Goal: Task Accomplishment & Management: Manage account settings

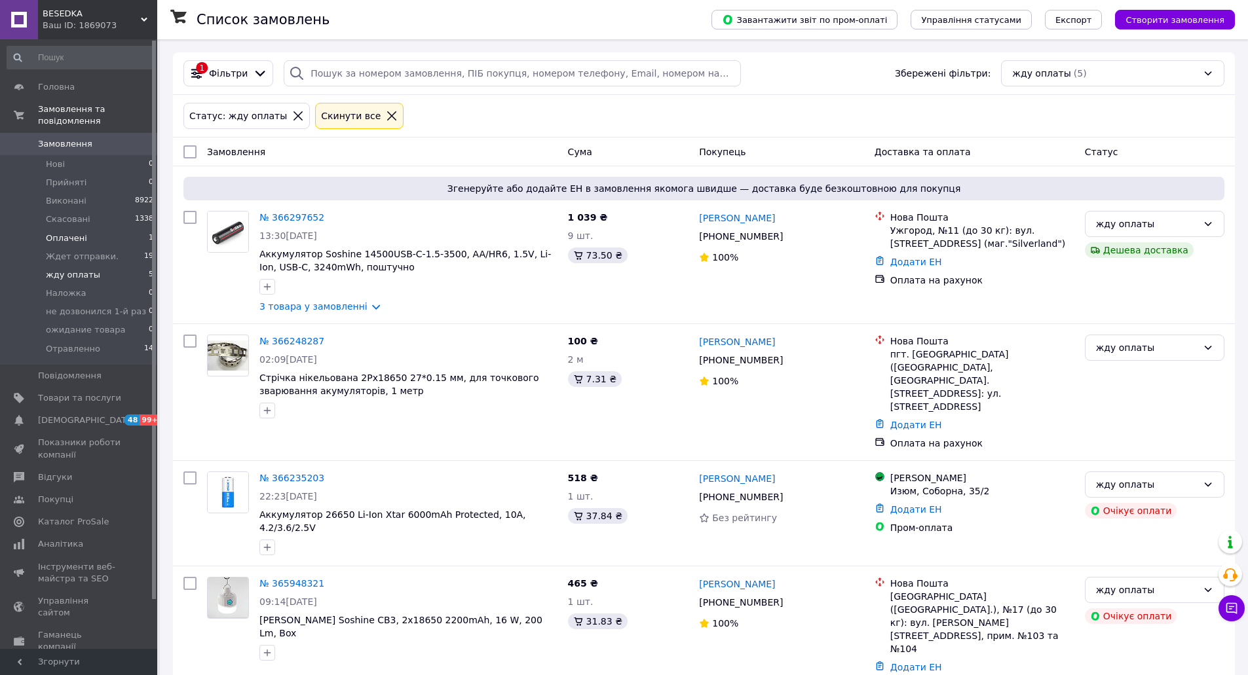
click at [66, 233] on span "Оплачені" at bounding box center [66, 239] width 41 height 12
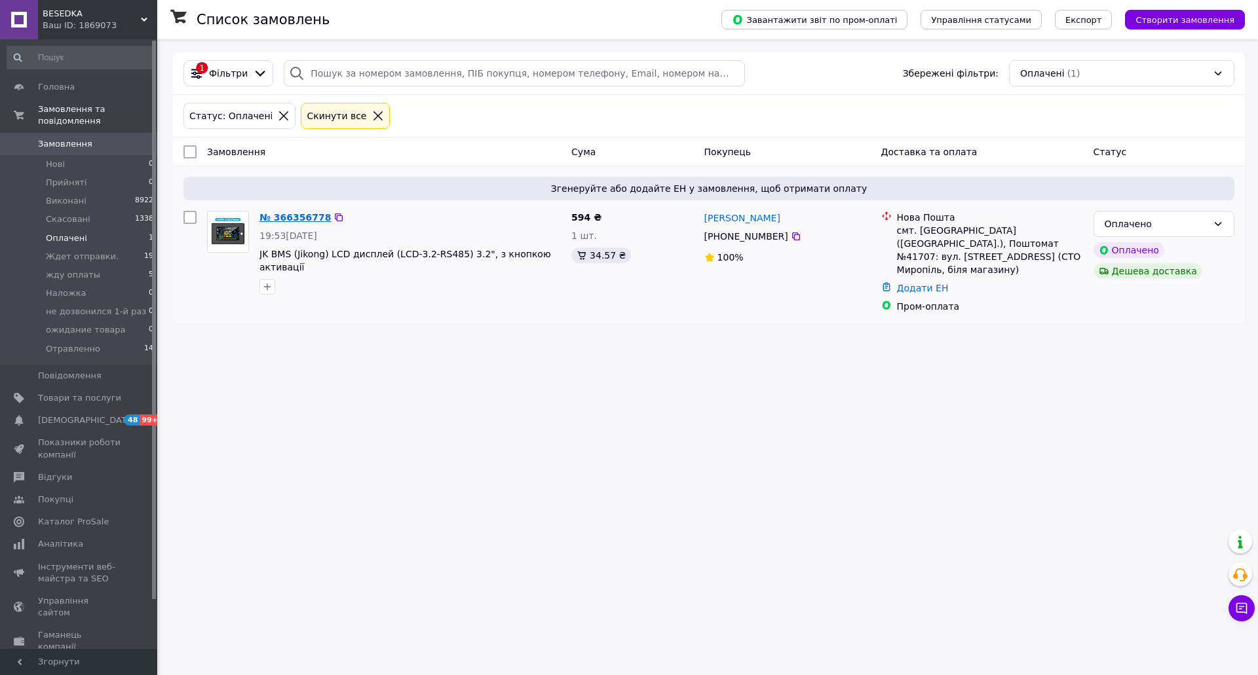
click at [291, 216] on link "№ 366356778" at bounding box center [294, 217] width 71 height 10
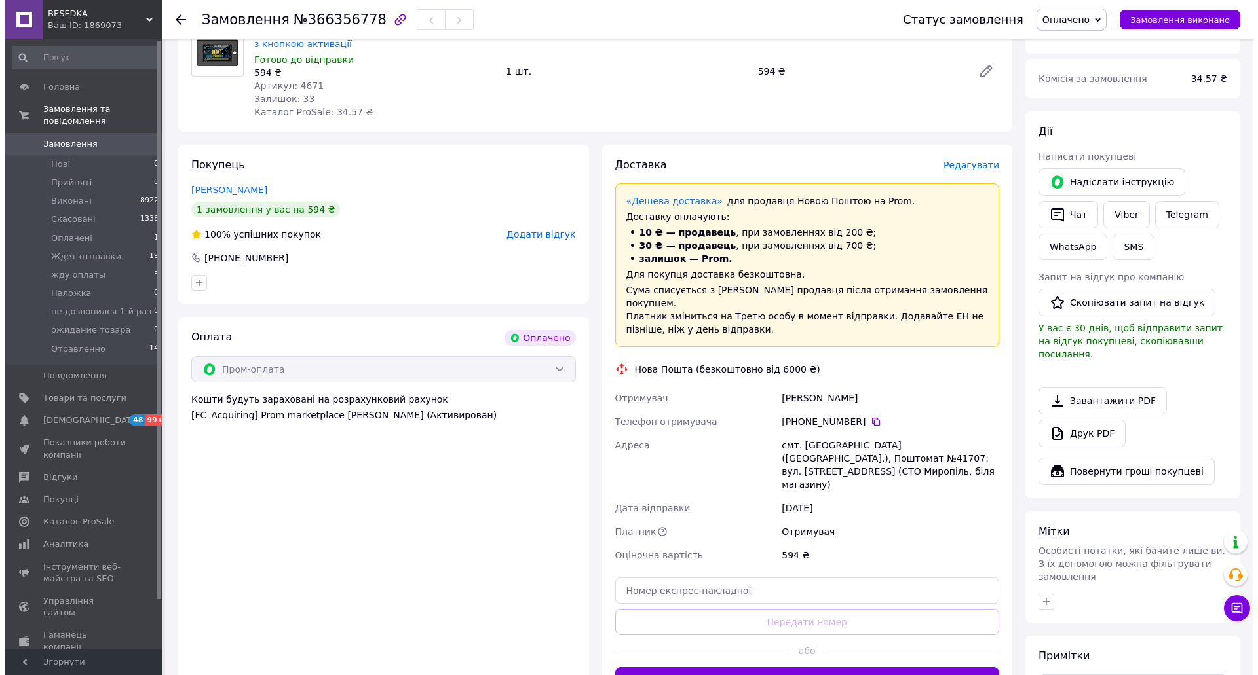
scroll to position [131, 0]
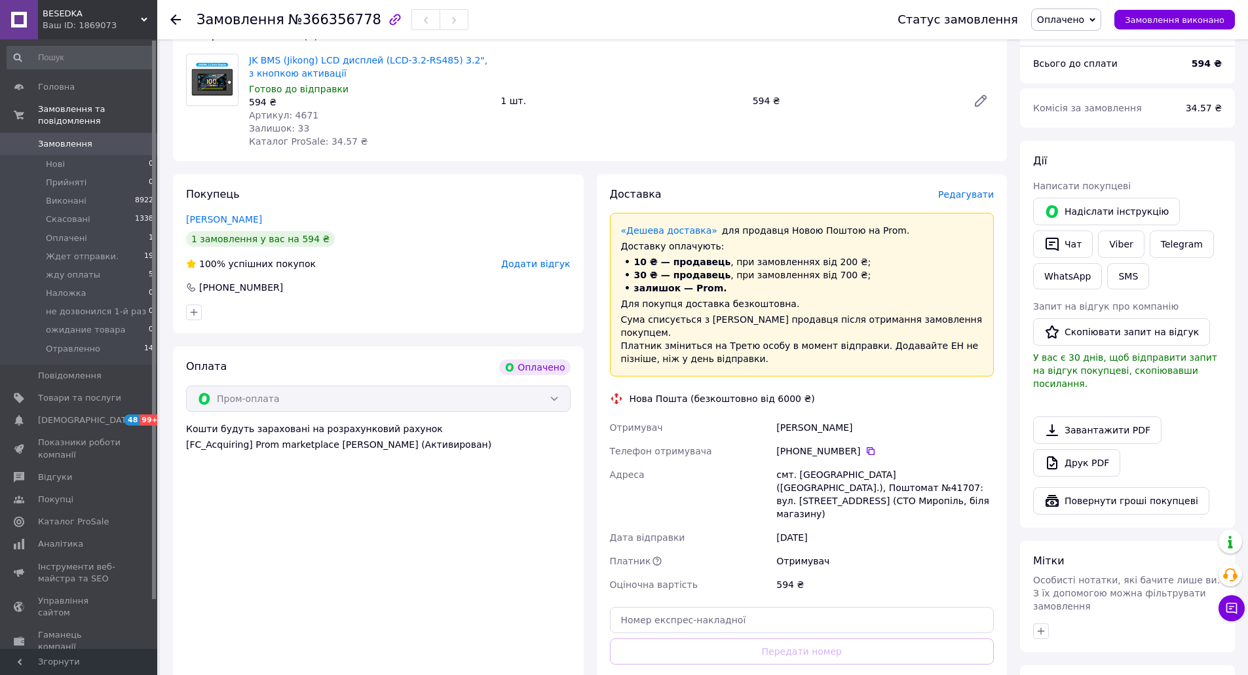
click at [964, 197] on span "Редагувати" at bounding box center [966, 194] width 56 height 10
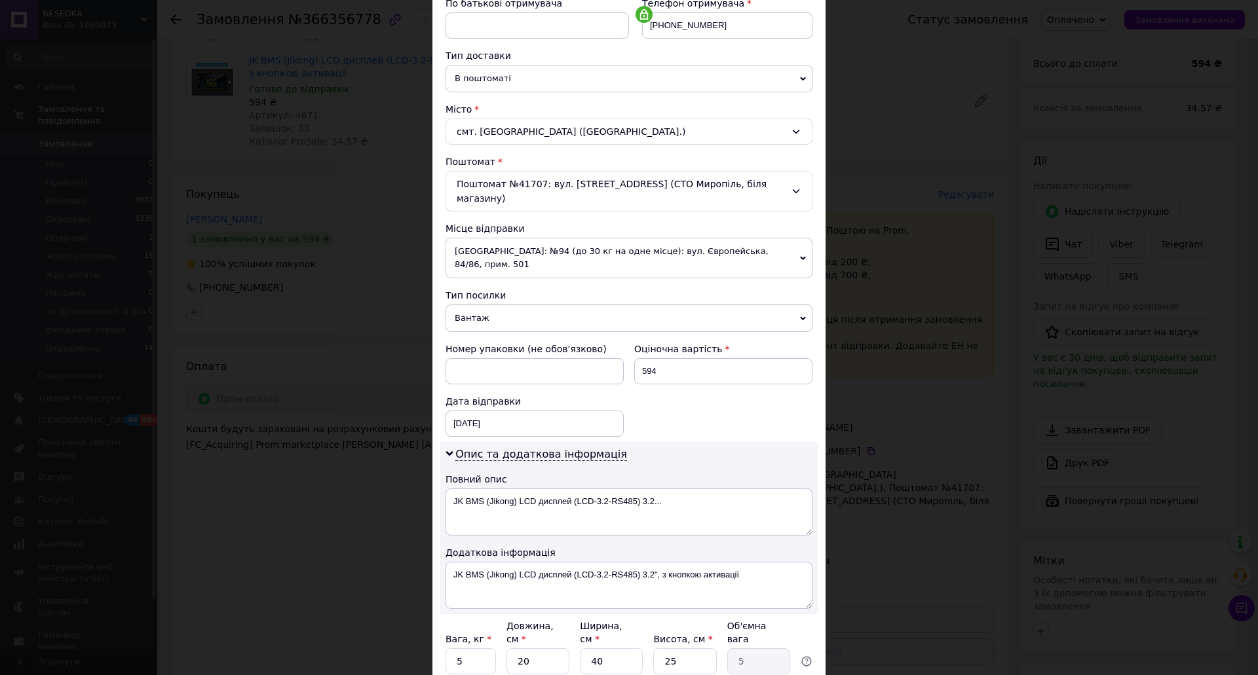
scroll to position [262, 0]
click at [645, 303] on span "Вантаж" at bounding box center [629, 317] width 367 height 28
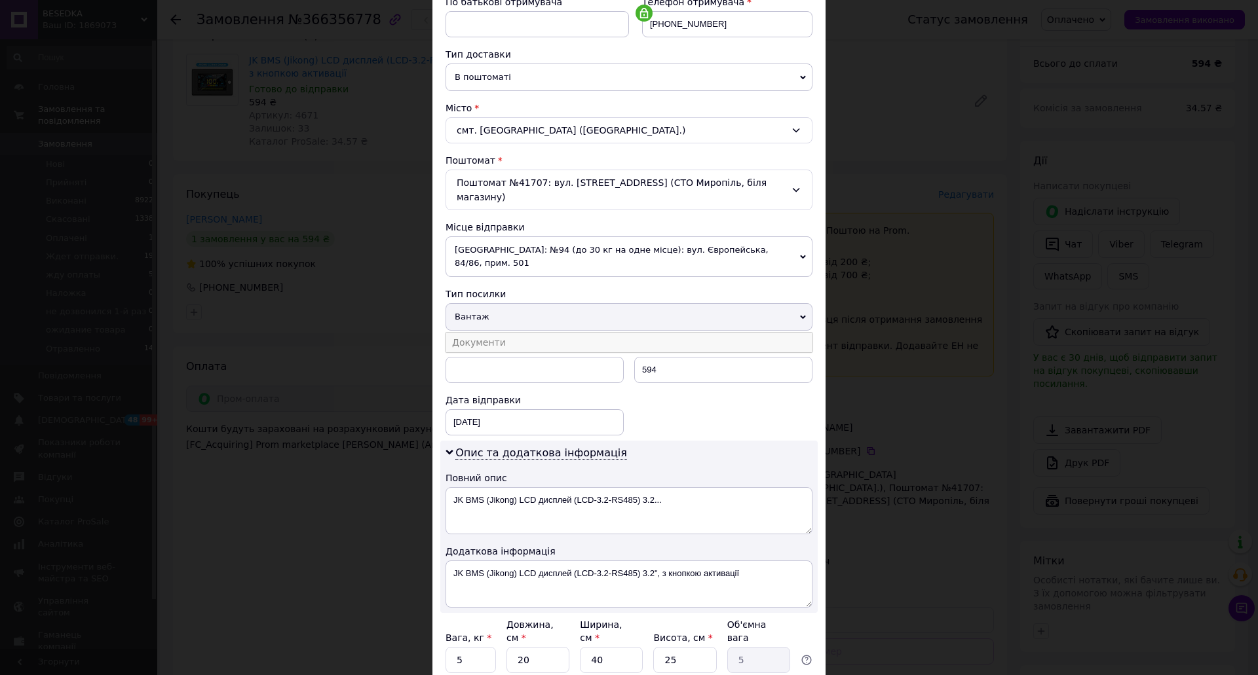
click at [550, 333] on li "Документи" at bounding box center [629, 343] width 367 height 20
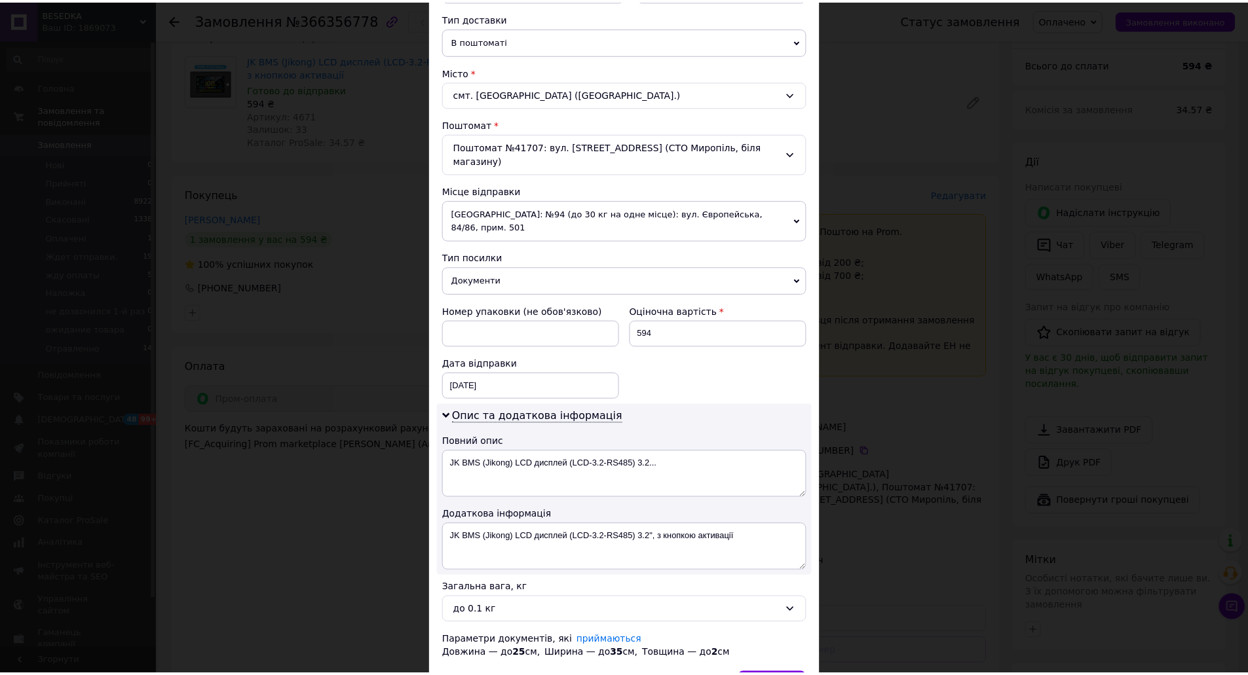
scroll to position [354, 0]
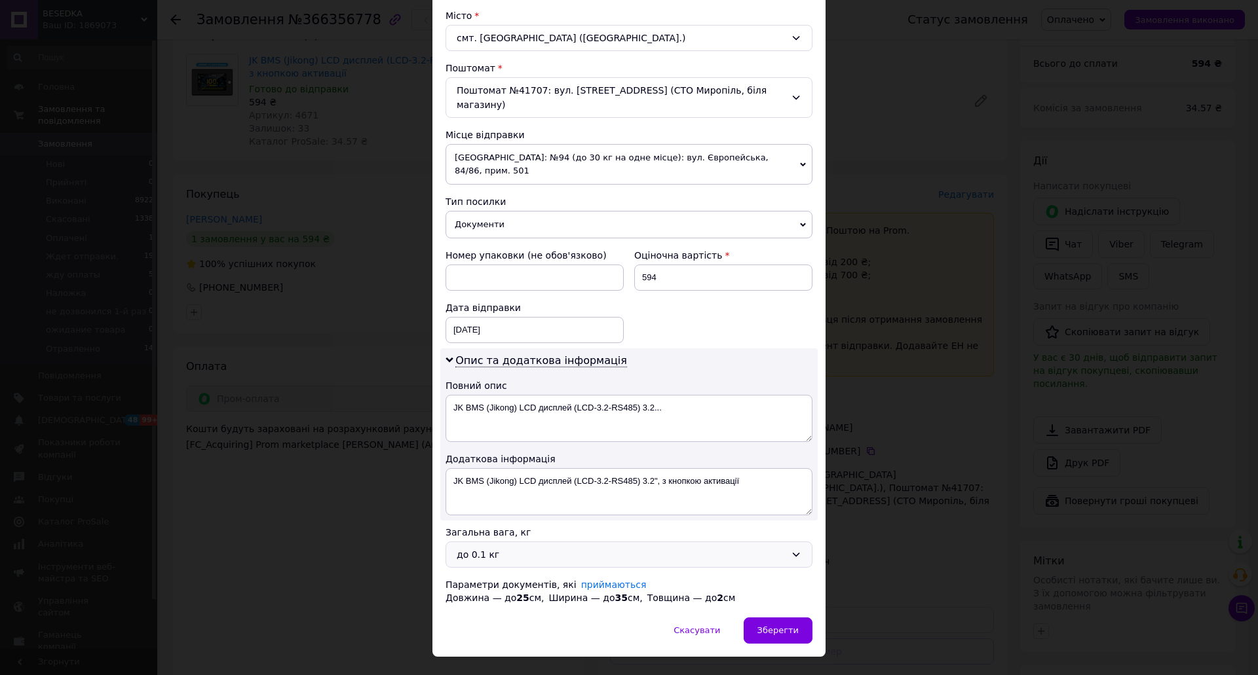
click at [551, 548] on div "до 0.1 кг" at bounding box center [621, 555] width 329 height 14
click at [499, 577] on li "до 0.5 кг" at bounding box center [627, 579] width 366 height 24
click at [777, 626] on span "Зберегти" at bounding box center [777, 631] width 41 height 10
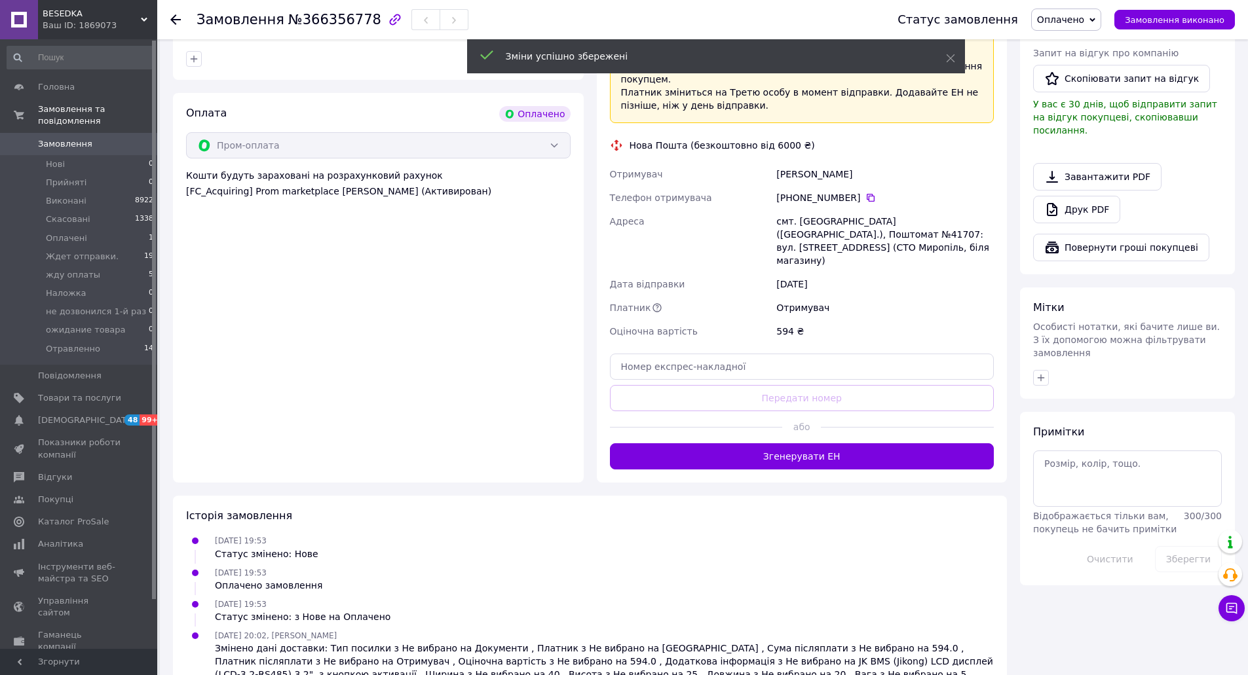
scroll to position [393, 0]
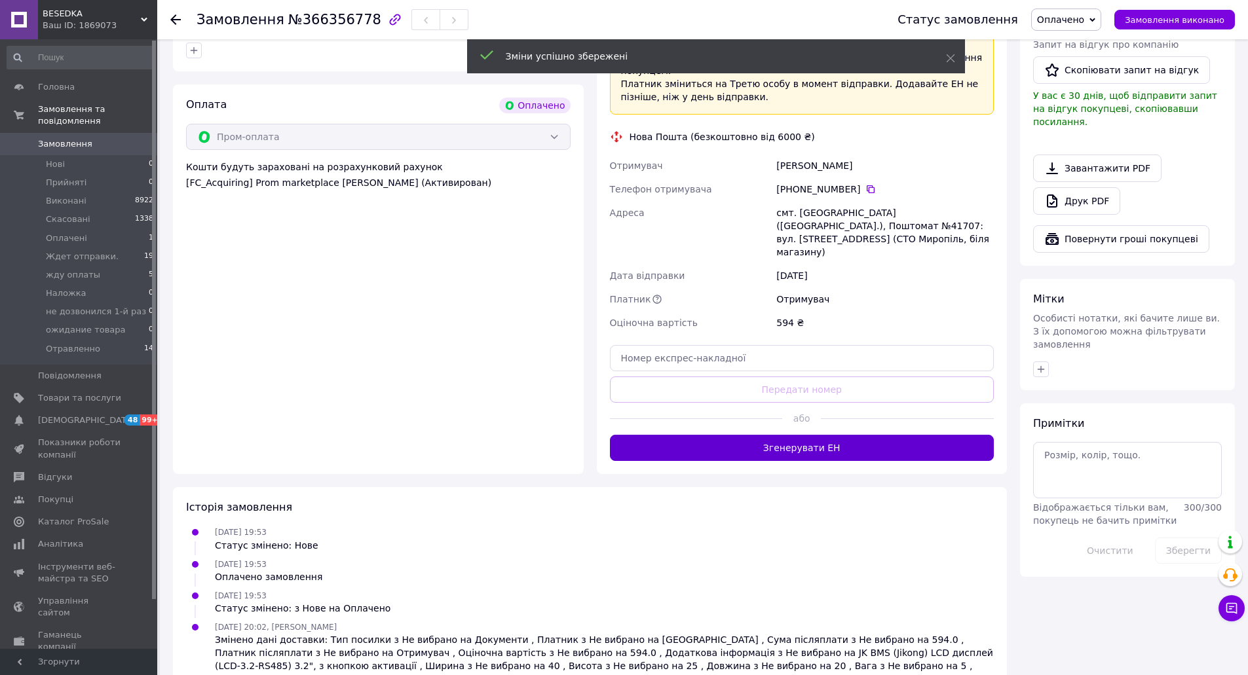
click at [806, 435] on button "Згенерувати ЕН" at bounding box center [802, 448] width 385 height 26
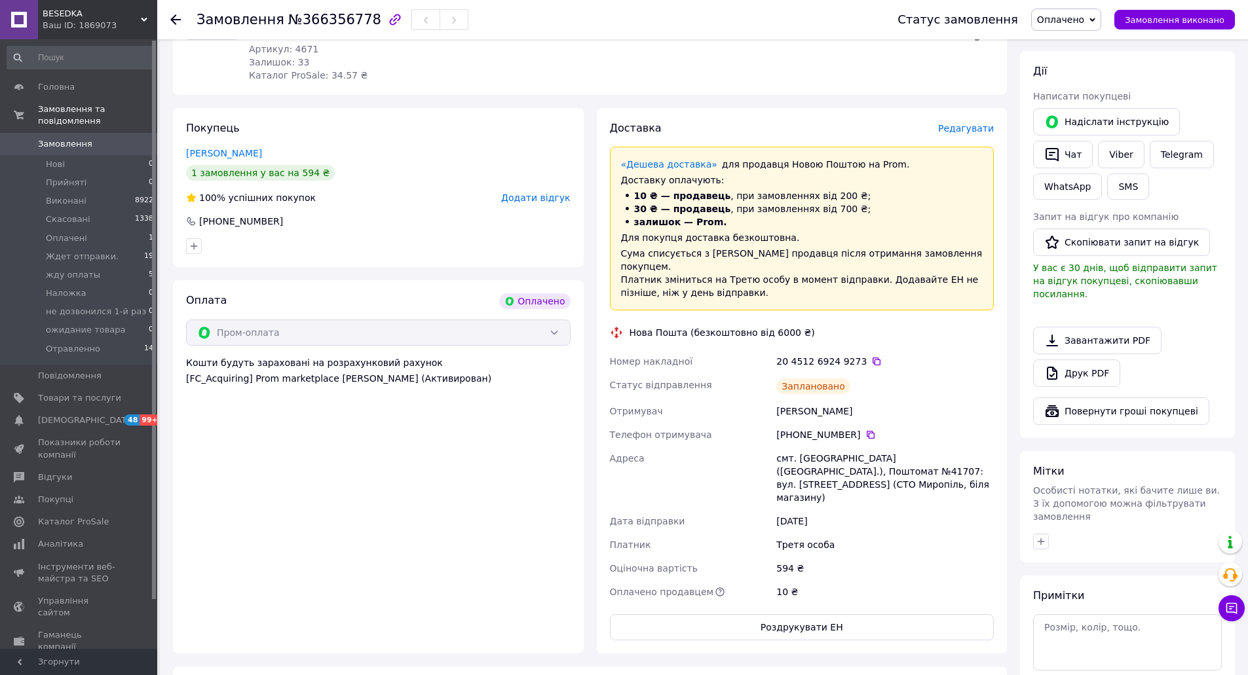
scroll to position [197, 0]
drag, startPoint x: 609, startPoint y: 347, endPoint x: 876, endPoint y: 347, distance: 266.7
click at [876, 351] on div "Номер накладної 20 4512 6924 9273   Статус відправлення Заплановано Отримувач У…" at bounding box center [802, 478] width 390 height 254
copy div "Номер накладної 20 4512 6924 9273"
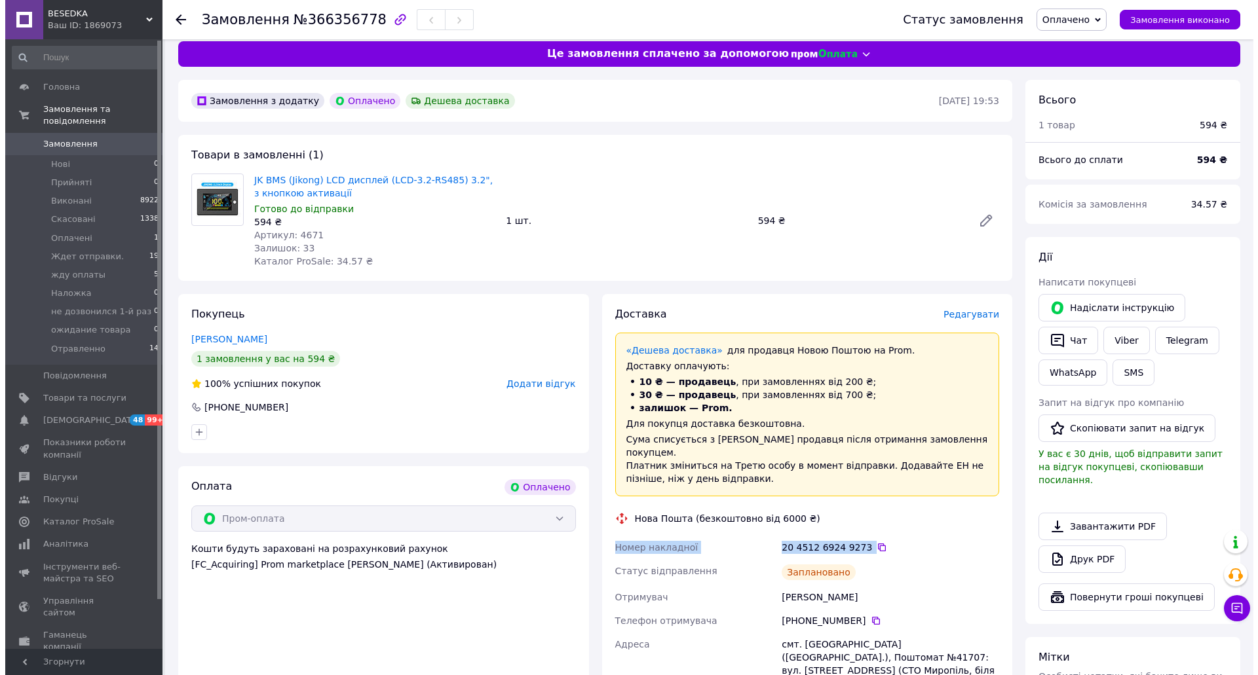
scroll to position [0, 0]
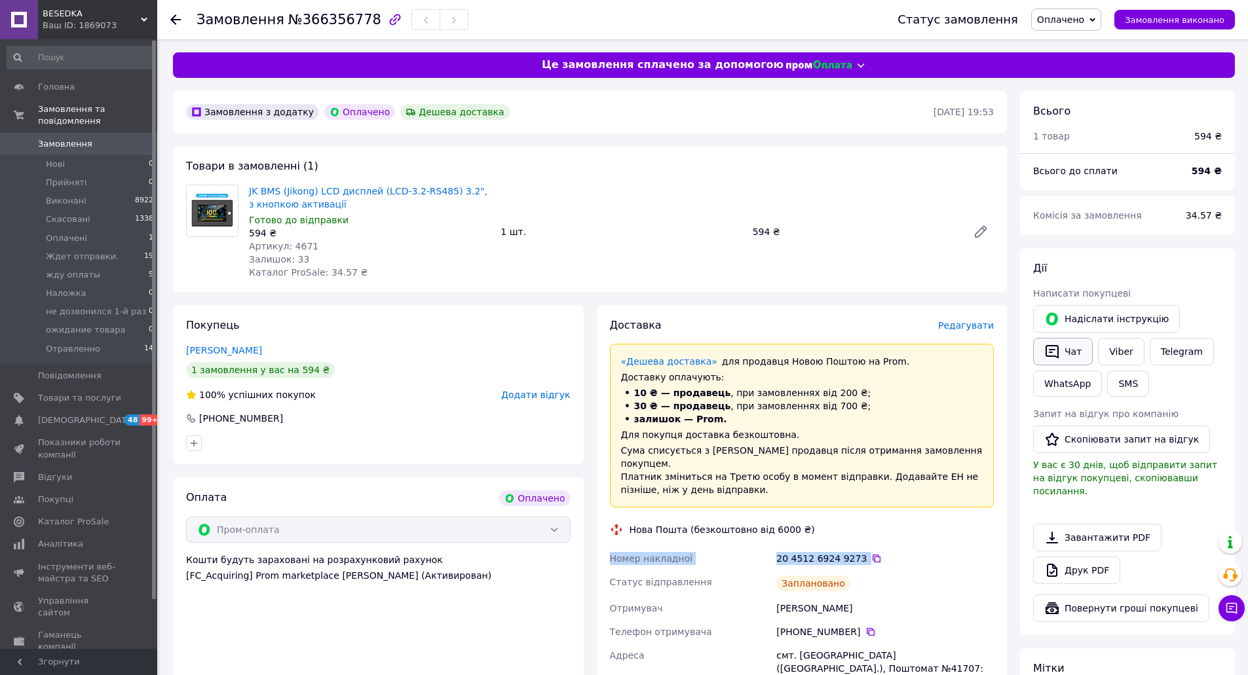
click at [1056, 349] on icon "button" at bounding box center [1052, 352] width 16 height 16
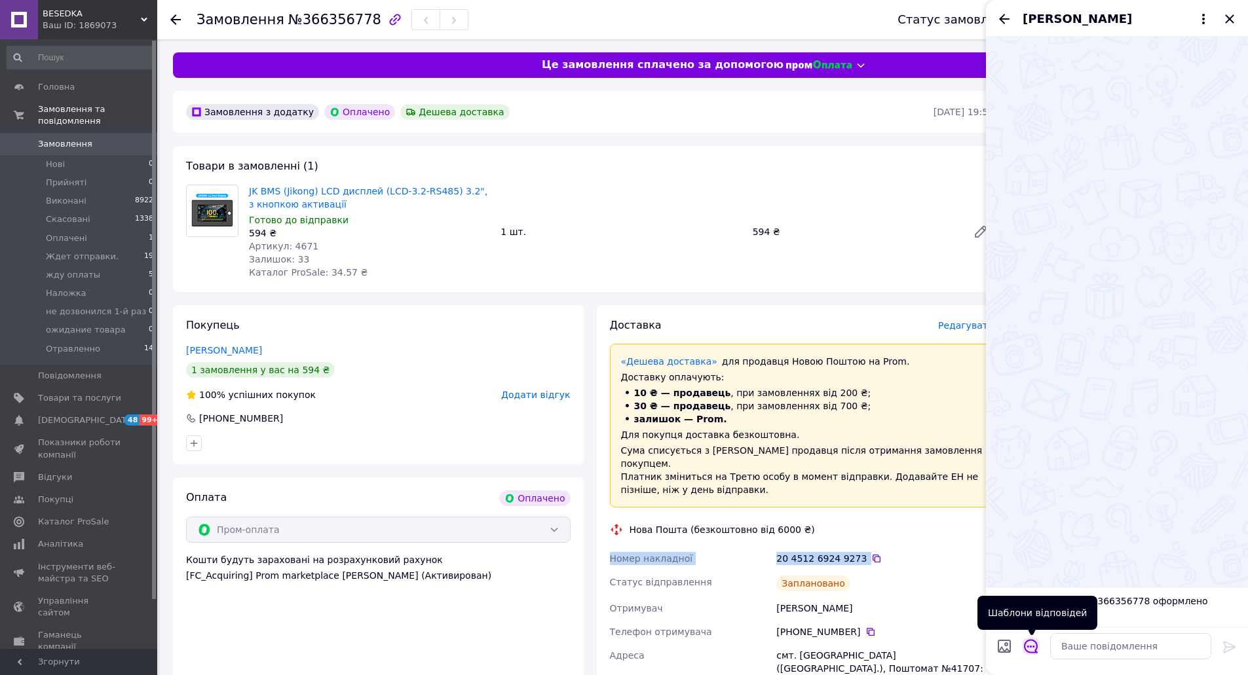
click at [1034, 645] on icon "Відкрити шаблони відповідей" at bounding box center [1031, 646] width 14 height 14
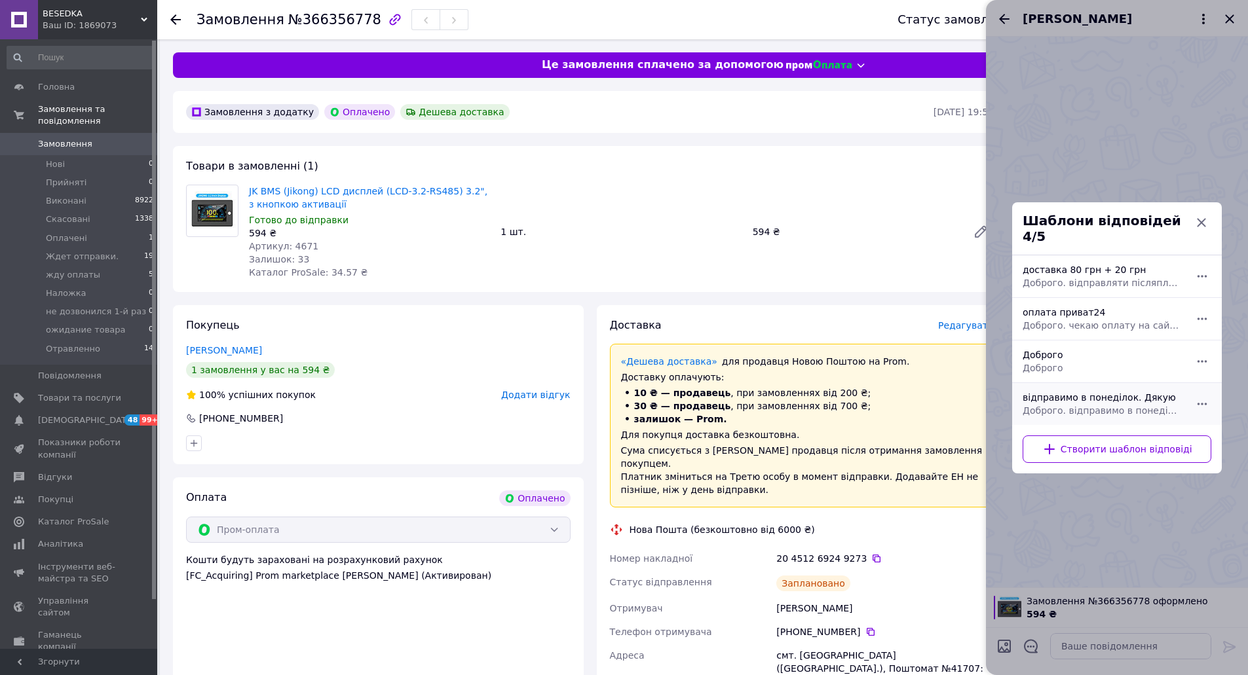
click at [1055, 394] on div "відправимо в понеділок. Дякую Доброго. відправимо в понеділок. Дякую" at bounding box center [1102, 404] width 170 height 37
type textarea "Доброго. відправимо в понеділок. Дякую"
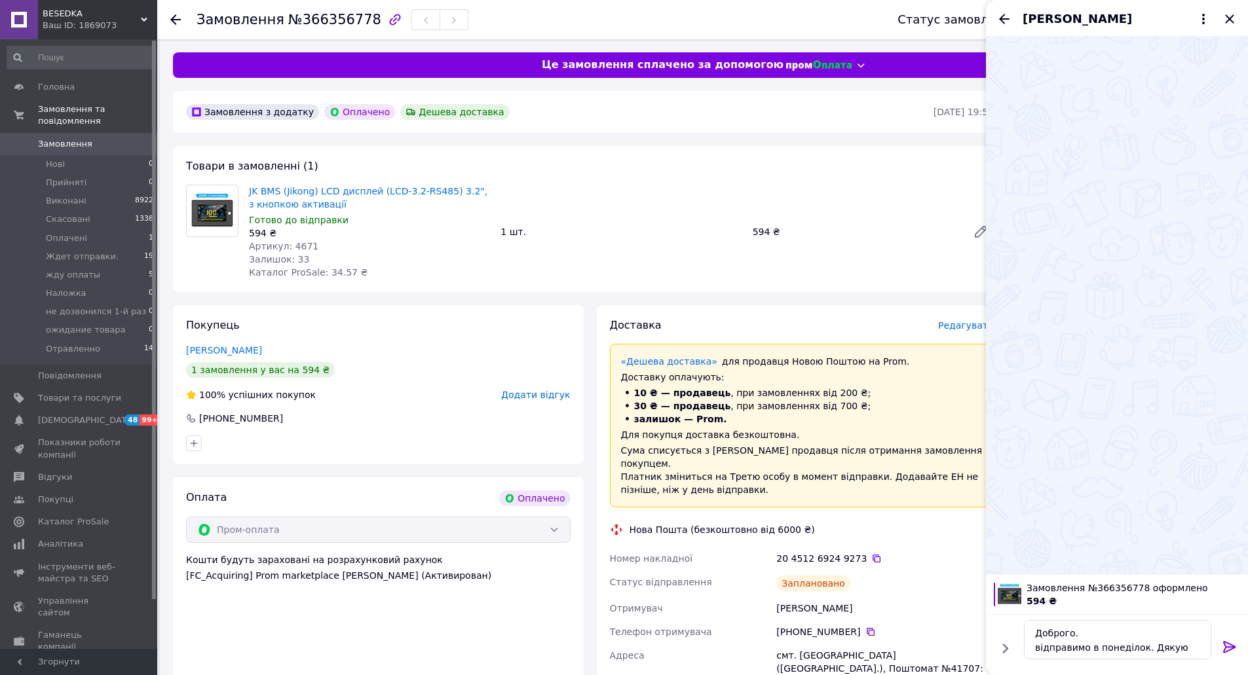
click at [1232, 647] on icon at bounding box center [1229, 647] width 12 height 12
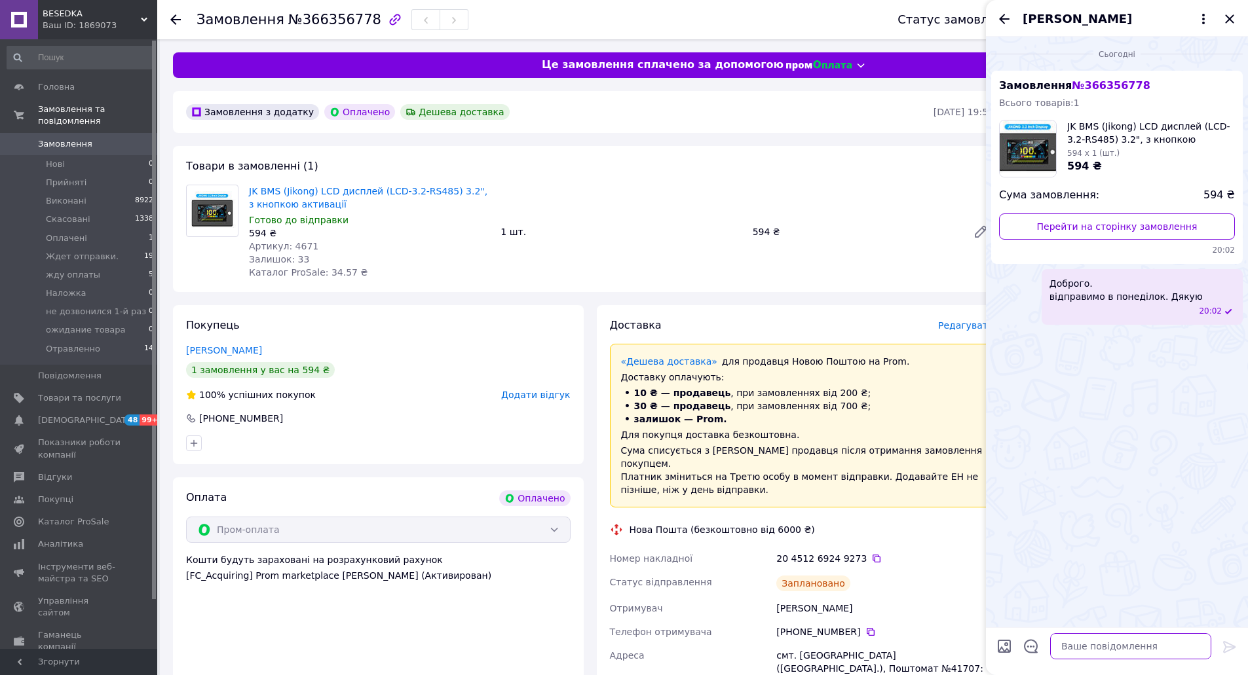
paste textarea "Номер накладної 20 4512 6924 9273"
type textarea "Номер накладної 20 4512 6924 9273"
click at [1228, 645] on icon at bounding box center [1230, 647] width 16 height 16
click at [1227, 18] on icon "Закрити" at bounding box center [1230, 19] width 16 height 16
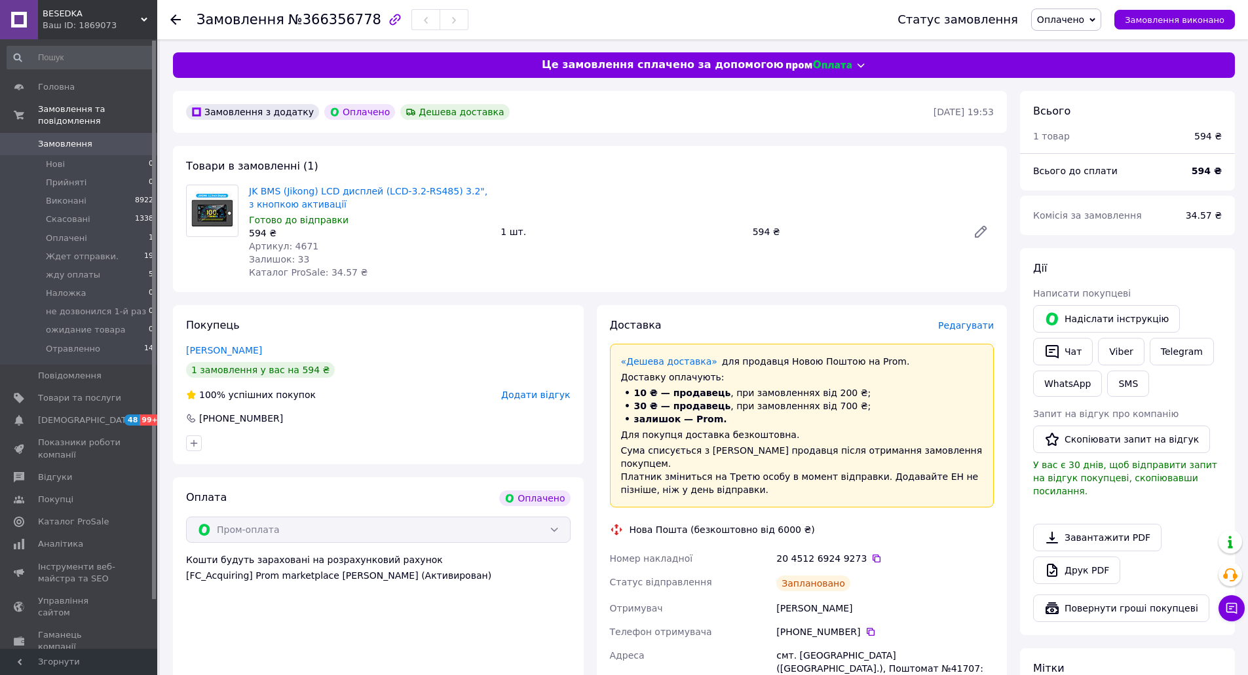
click at [1073, 16] on span "Оплачено" at bounding box center [1060, 19] width 47 height 10
click at [1074, 102] on li "Ждет отправки." at bounding box center [1088, 105] width 113 height 20
click at [69, 233] on span "Оплачені" at bounding box center [66, 239] width 41 height 12
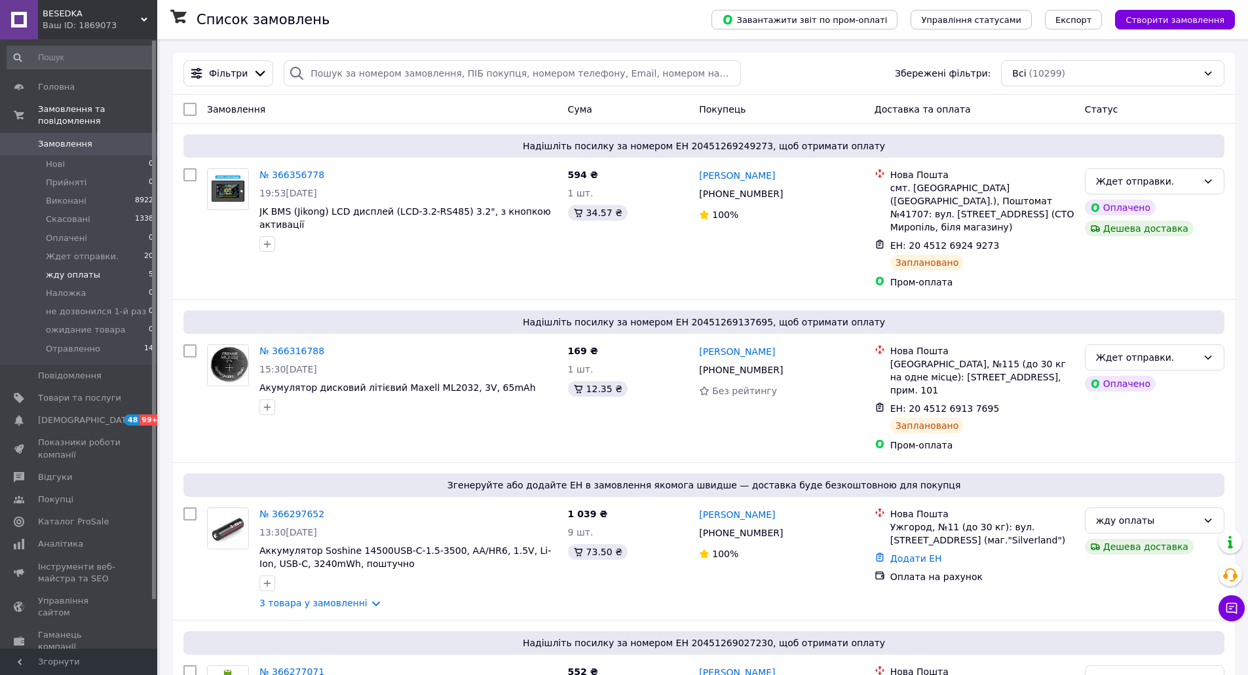
click at [67, 269] on span "жду оплаты" at bounding box center [73, 275] width 54 height 12
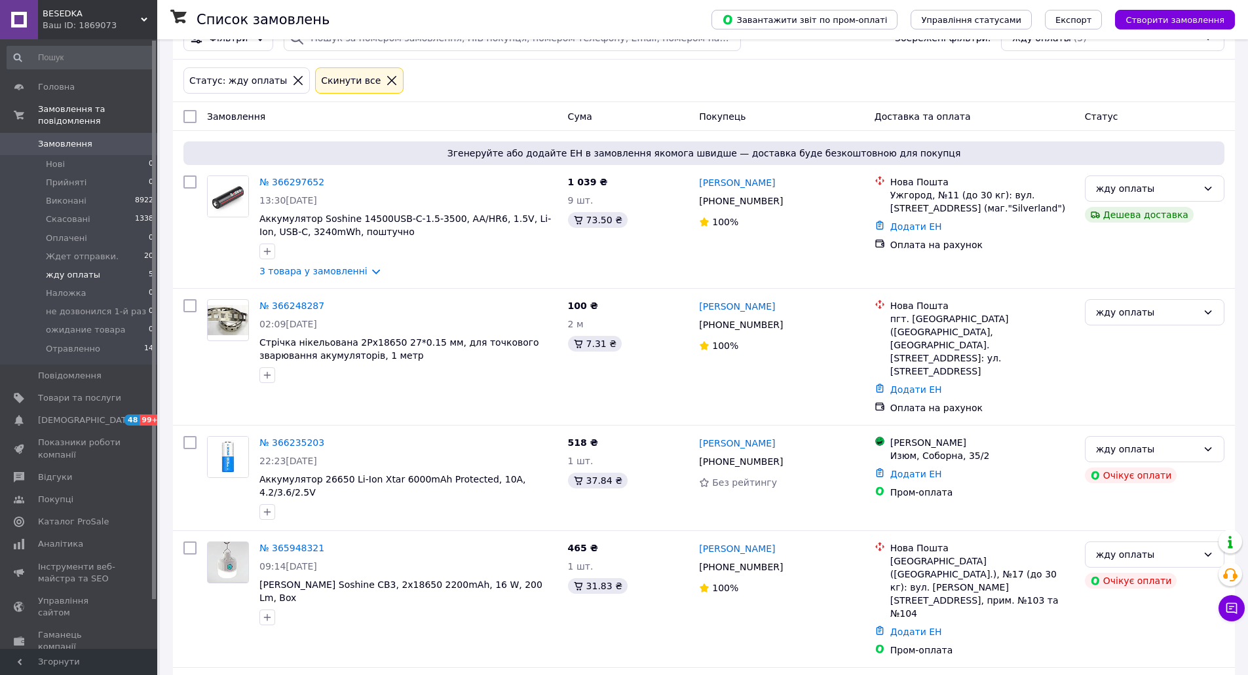
scroll to position [68, 0]
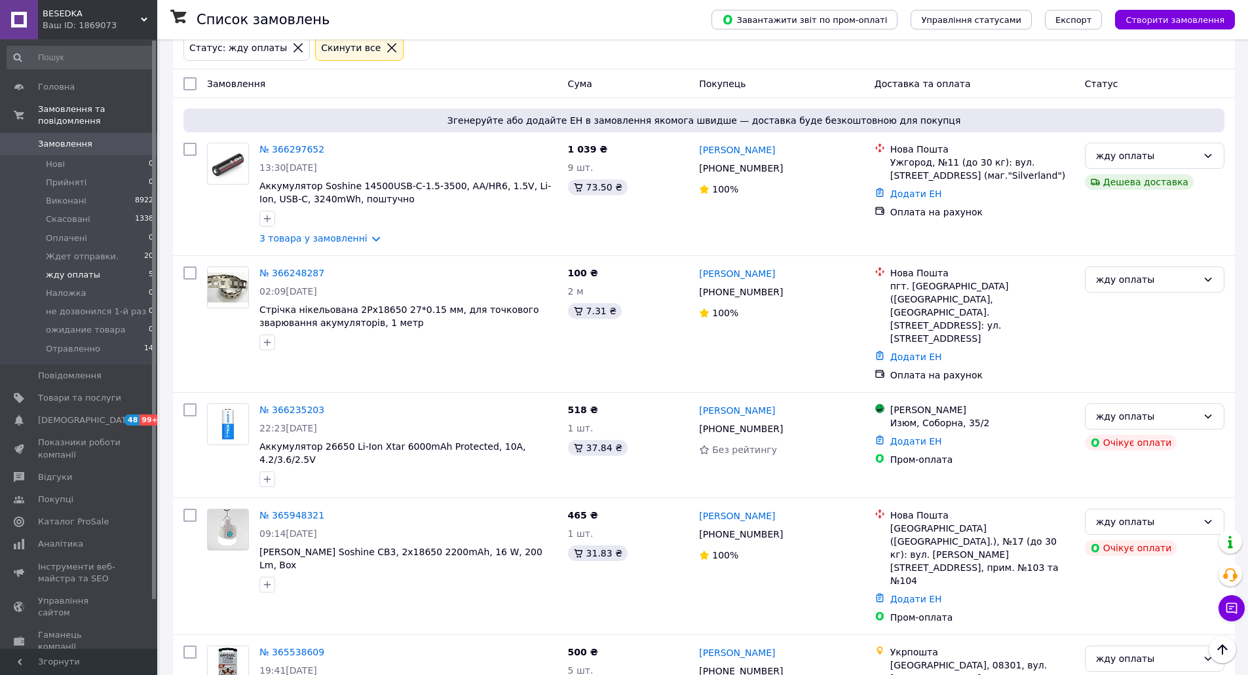
click at [284, 647] on link "№ 365538609" at bounding box center [291, 652] width 65 height 10
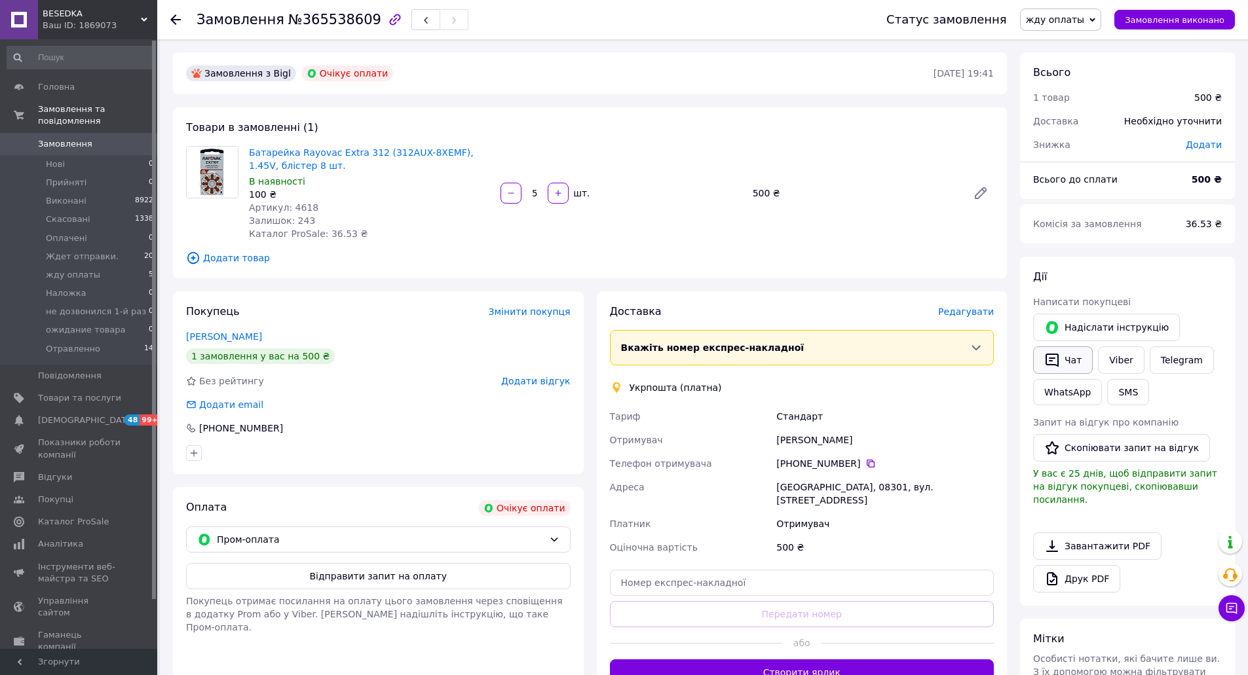
click at [1055, 358] on icon "button" at bounding box center [1052, 360] width 16 height 16
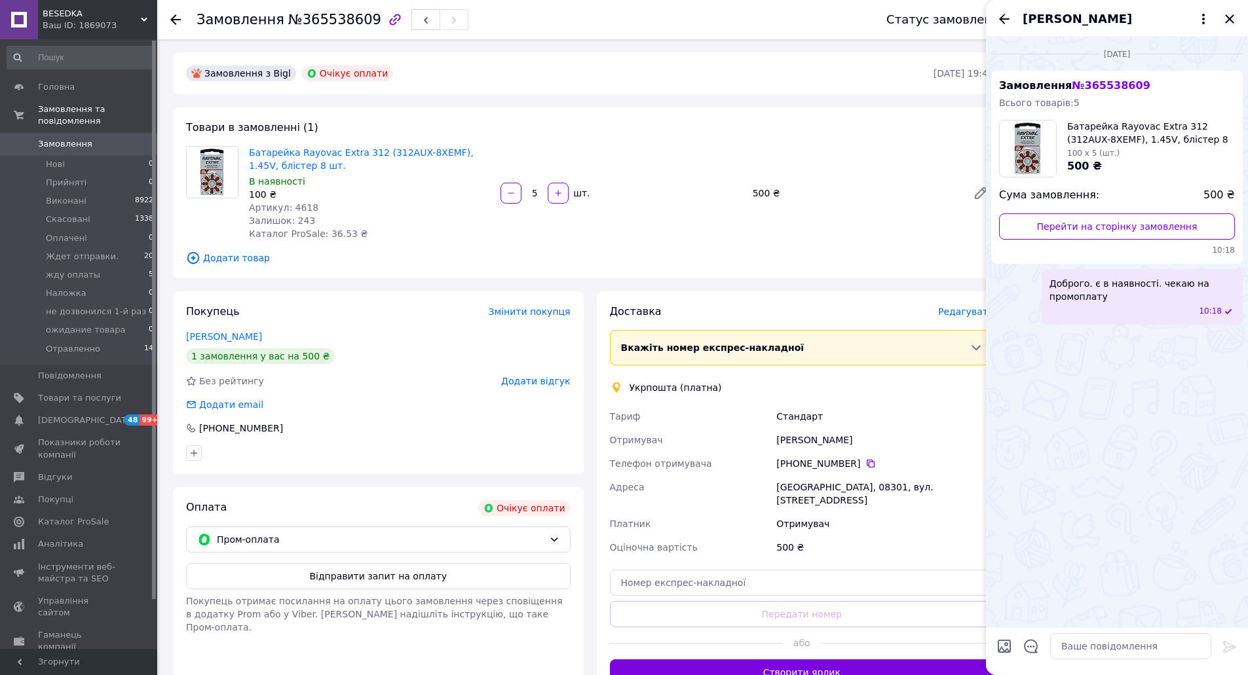
click at [1235, 14] on icon "Закрити" at bounding box center [1230, 19] width 16 height 16
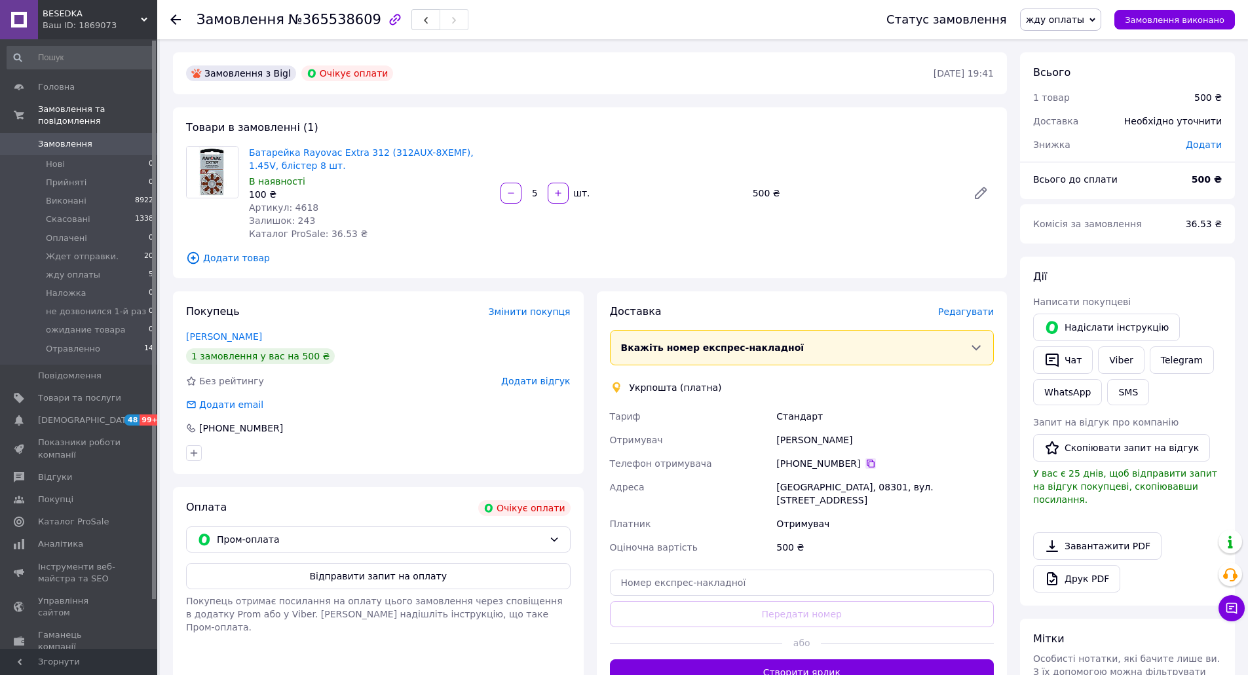
click at [865, 465] on icon at bounding box center [870, 464] width 10 height 10
click at [1067, 20] on span "жду оплаты" at bounding box center [1055, 19] width 58 height 10
click at [1078, 84] on li "Скасовано" at bounding box center [1077, 85] width 113 height 20
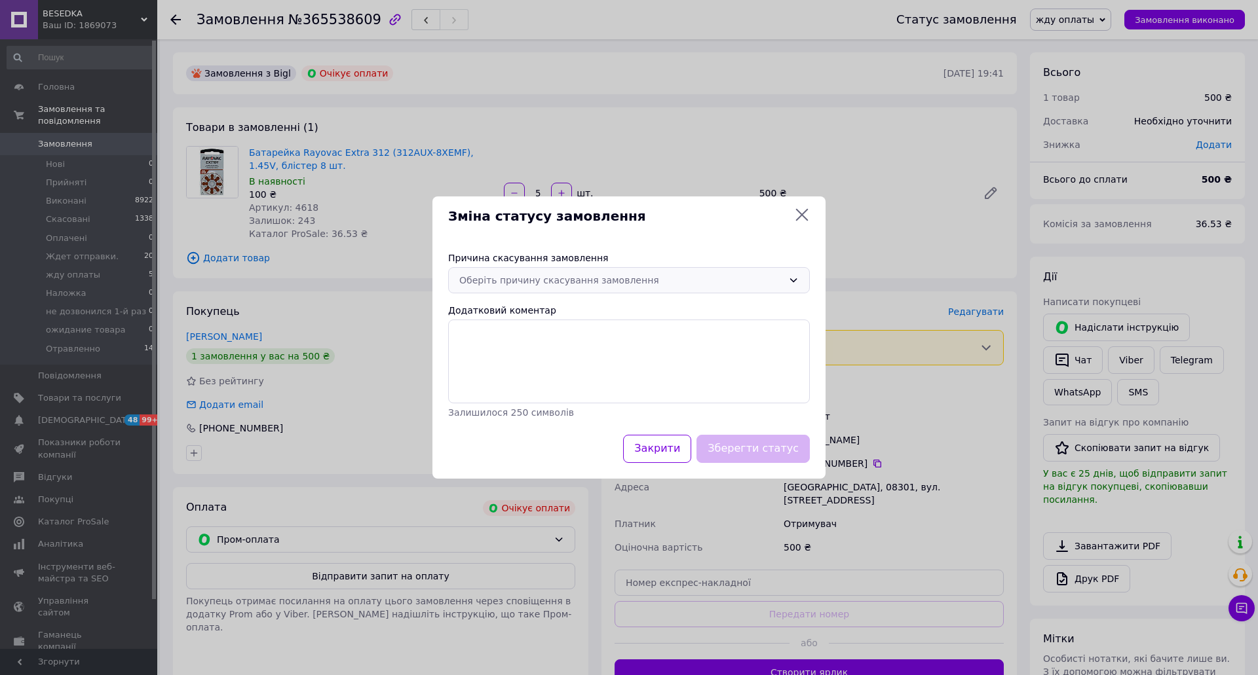
click at [670, 277] on div "Оберіть причину скасування замовлення" at bounding box center [621, 280] width 324 height 14
click at [541, 352] on li "Оплата не надійшла" at bounding box center [629, 356] width 360 height 24
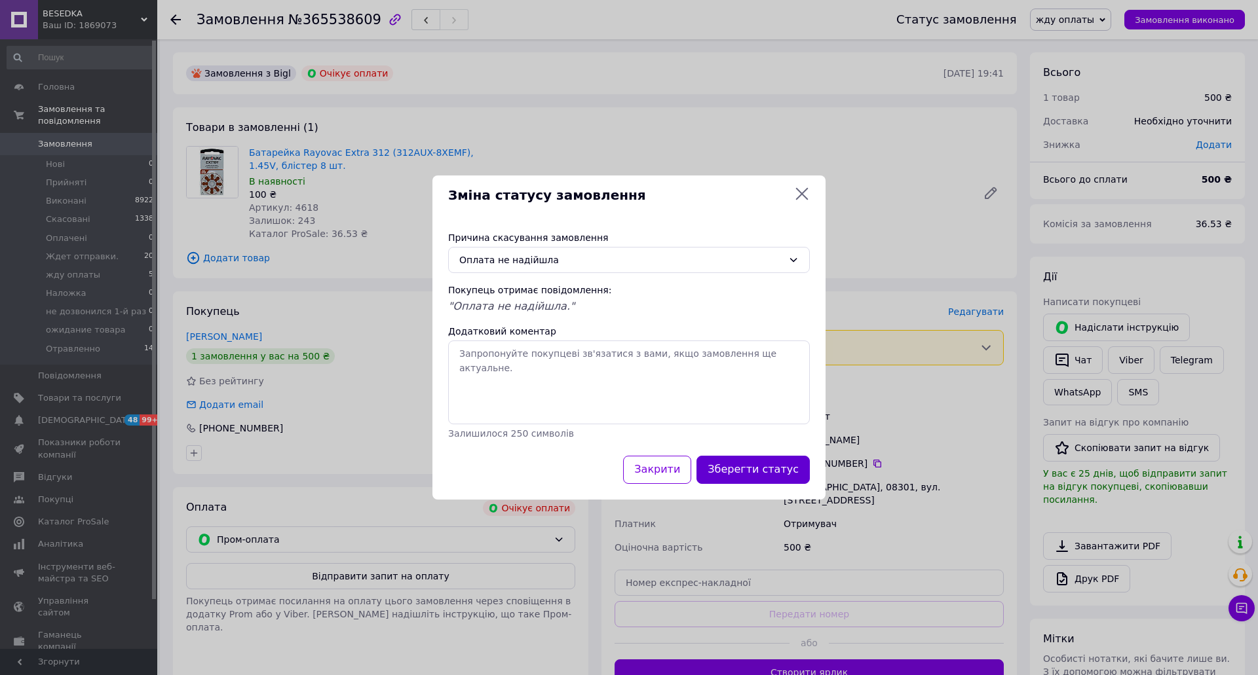
click at [766, 463] on button "Зберегти статус" at bounding box center [752, 470] width 113 height 28
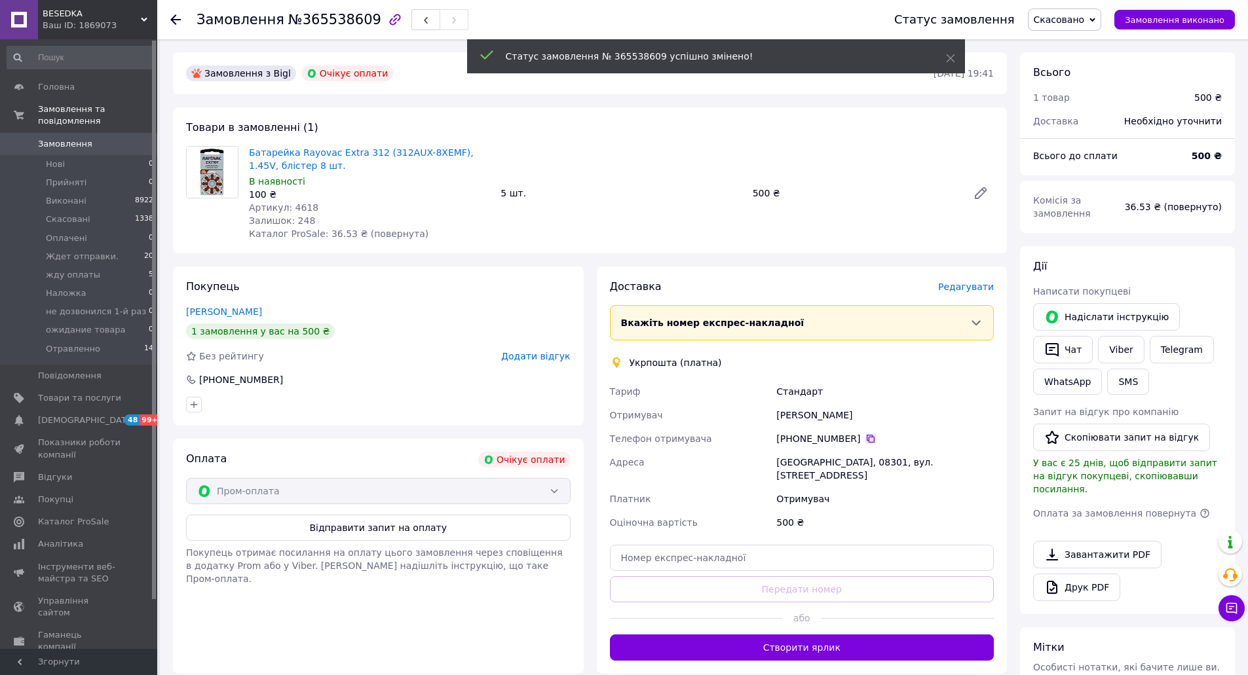
click at [865, 439] on icon at bounding box center [870, 439] width 10 height 10
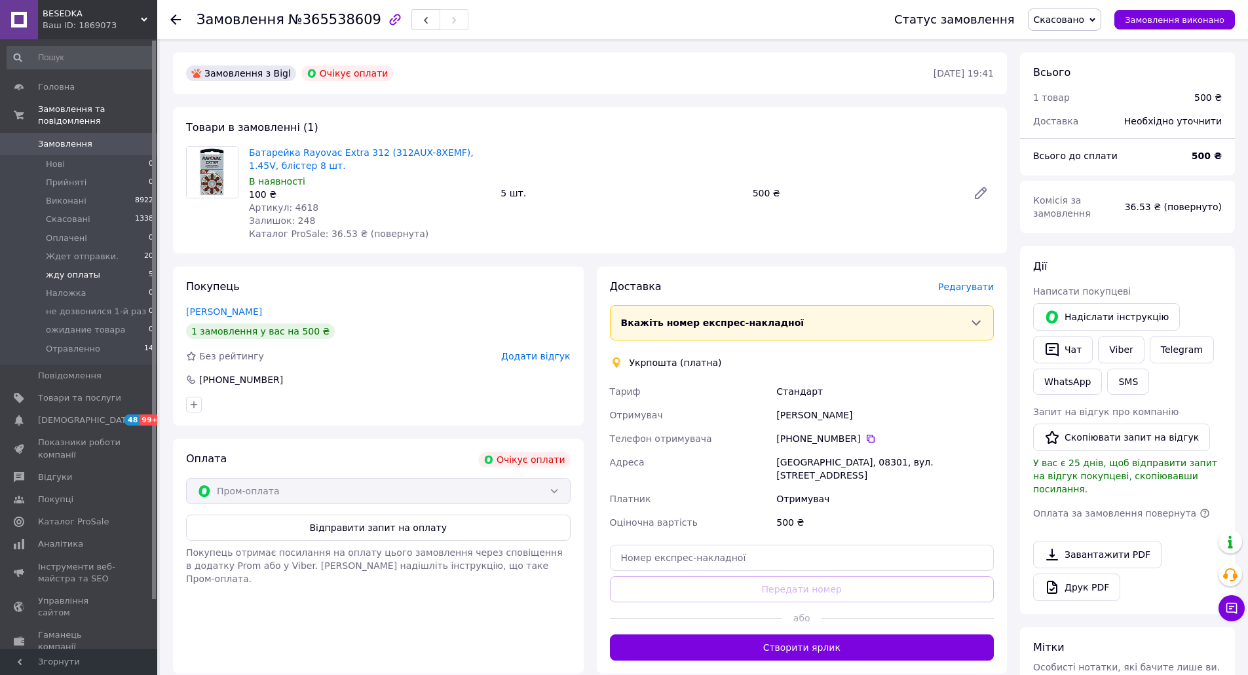
click at [65, 269] on span "жду оплаты" at bounding box center [73, 275] width 54 height 12
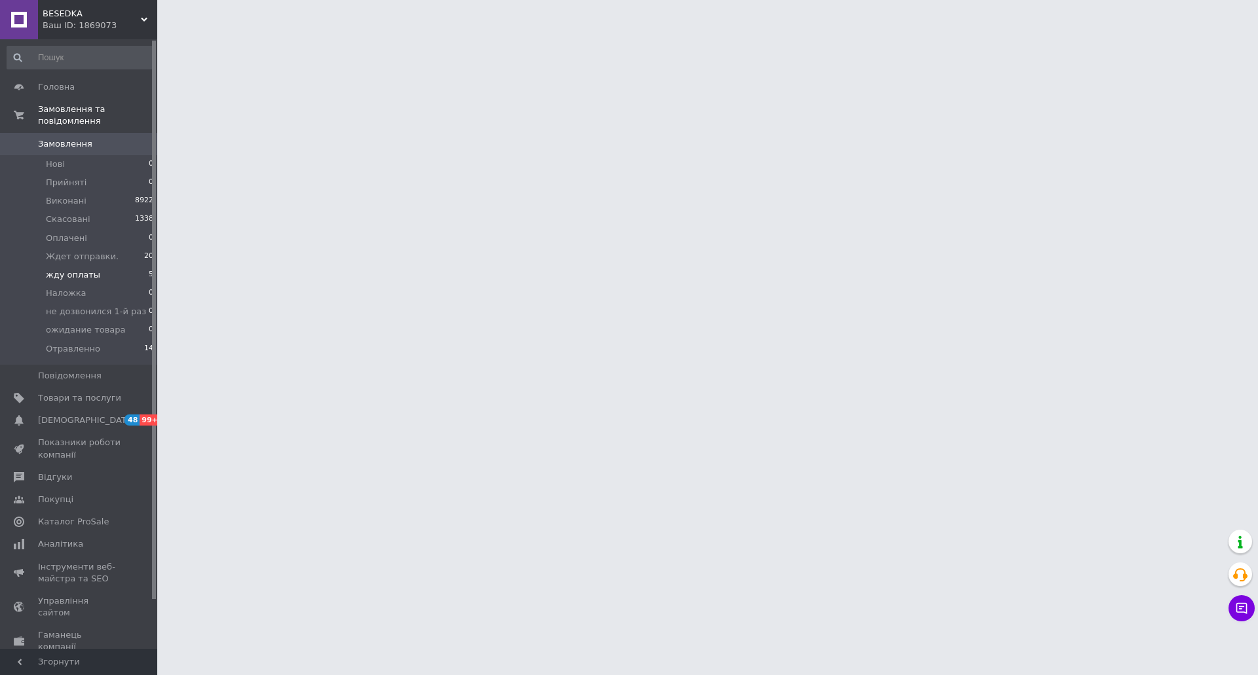
click at [86, 269] on span "жду оплаты" at bounding box center [73, 275] width 54 height 12
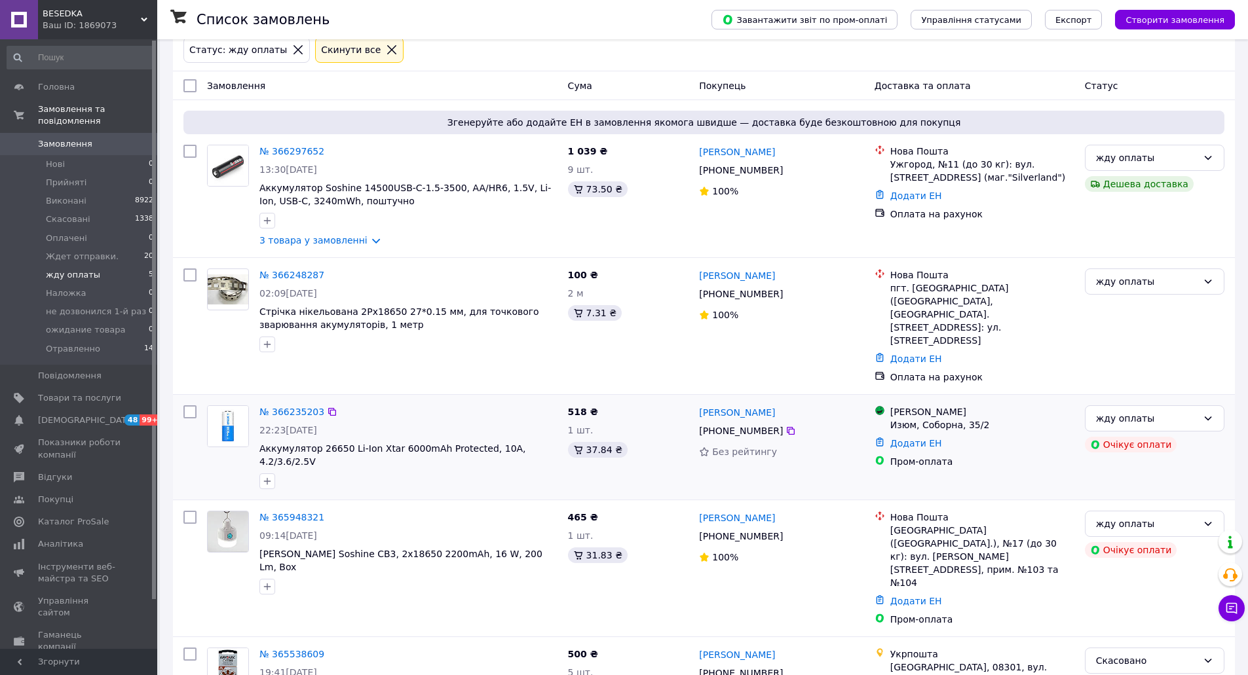
scroll to position [68, 0]
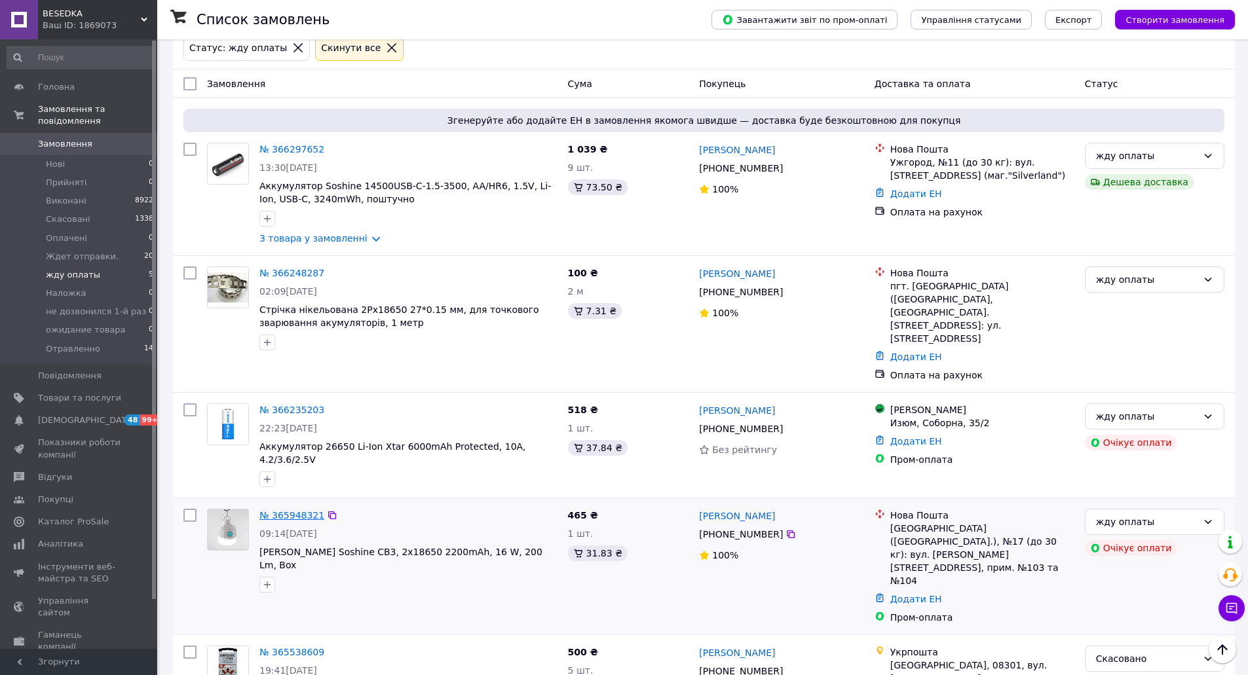
click at [282, 510] on link "№ 365948321" at bounding box center [291, 515] width 65 height 10
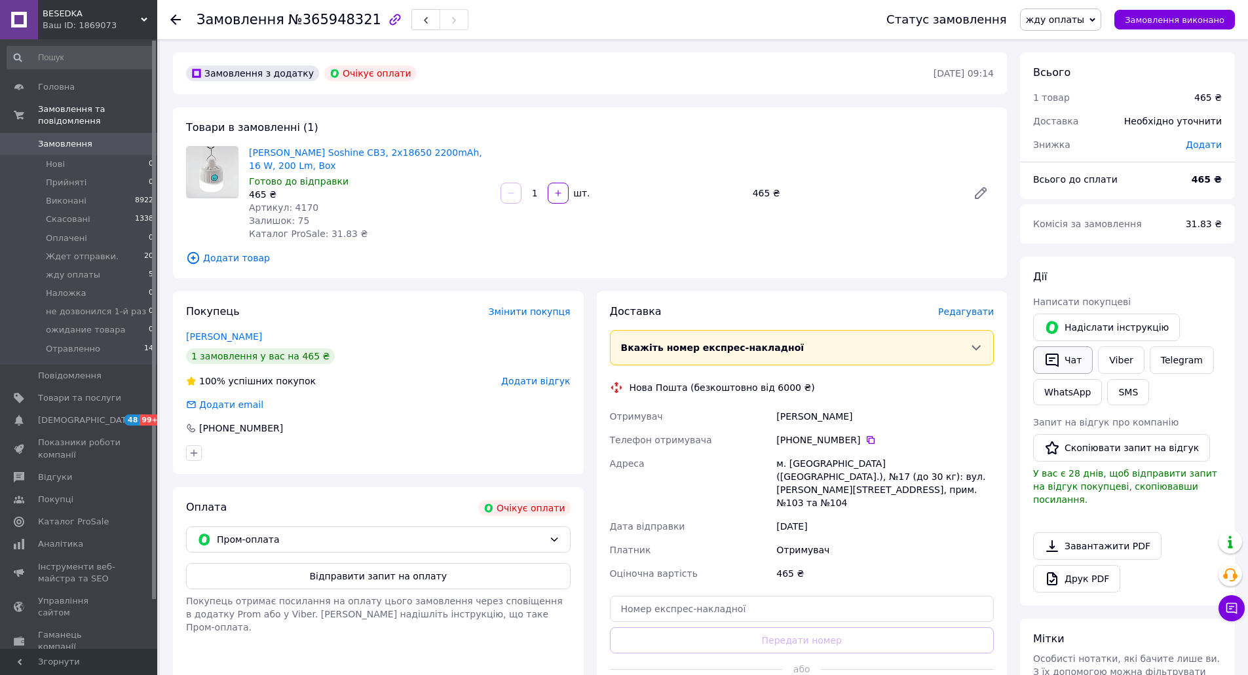
click at [1071, 356] on button "Чат" at bounding box center [1063, 361] width 60 height 28
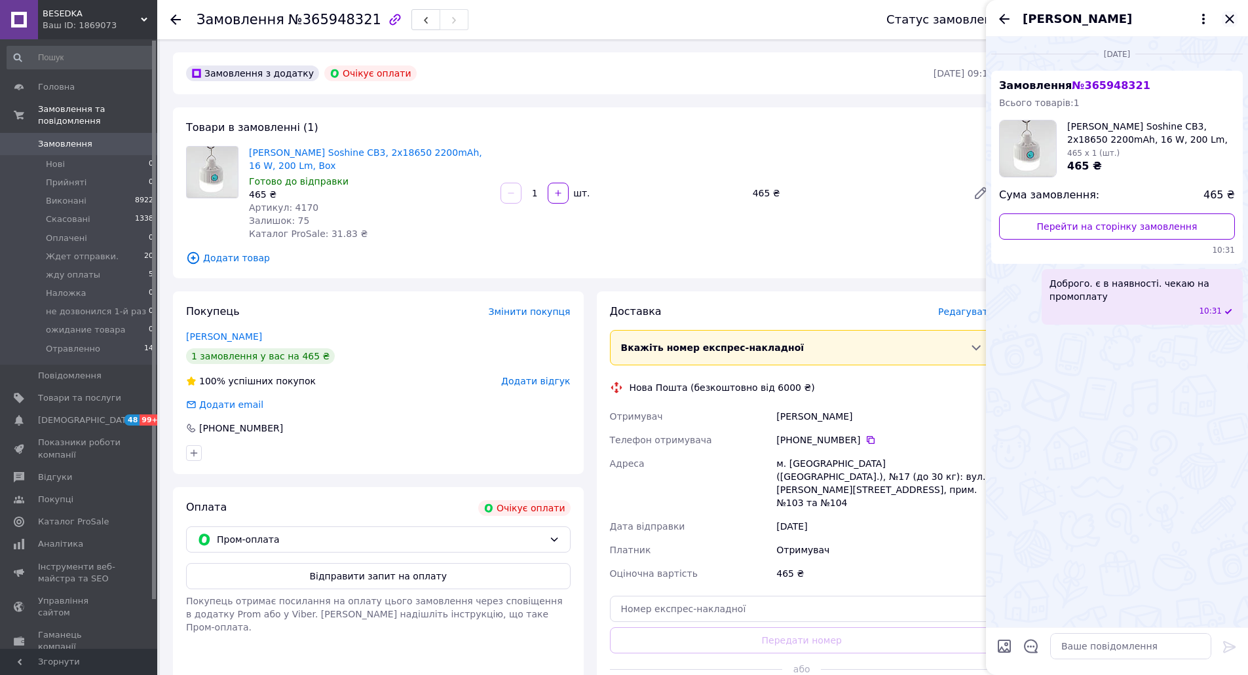
click at [1232, 16] on icon "Закрити" at bounding box center [1229, 18] width 9 height 9
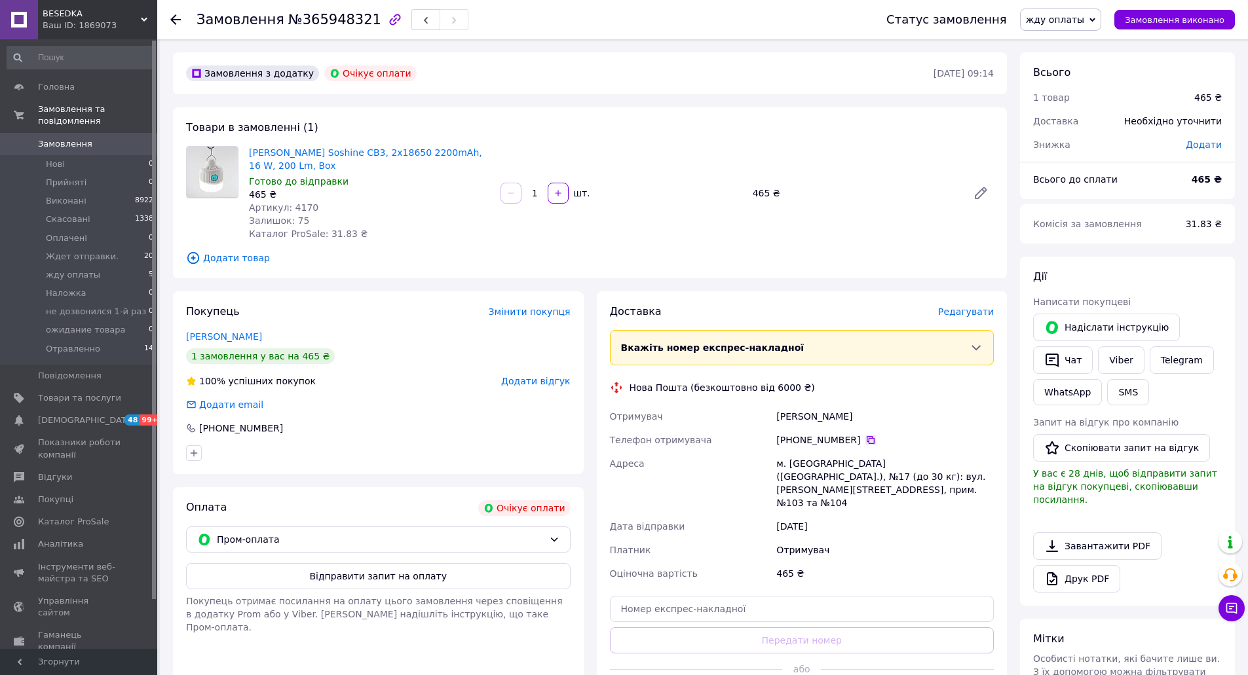
click at [865, 441] on icon at bounding box center [870, 440] width 10 height 10
click at [974, 314] on span "Редагувати" at bounding box center [966, 312] width 56 height 10
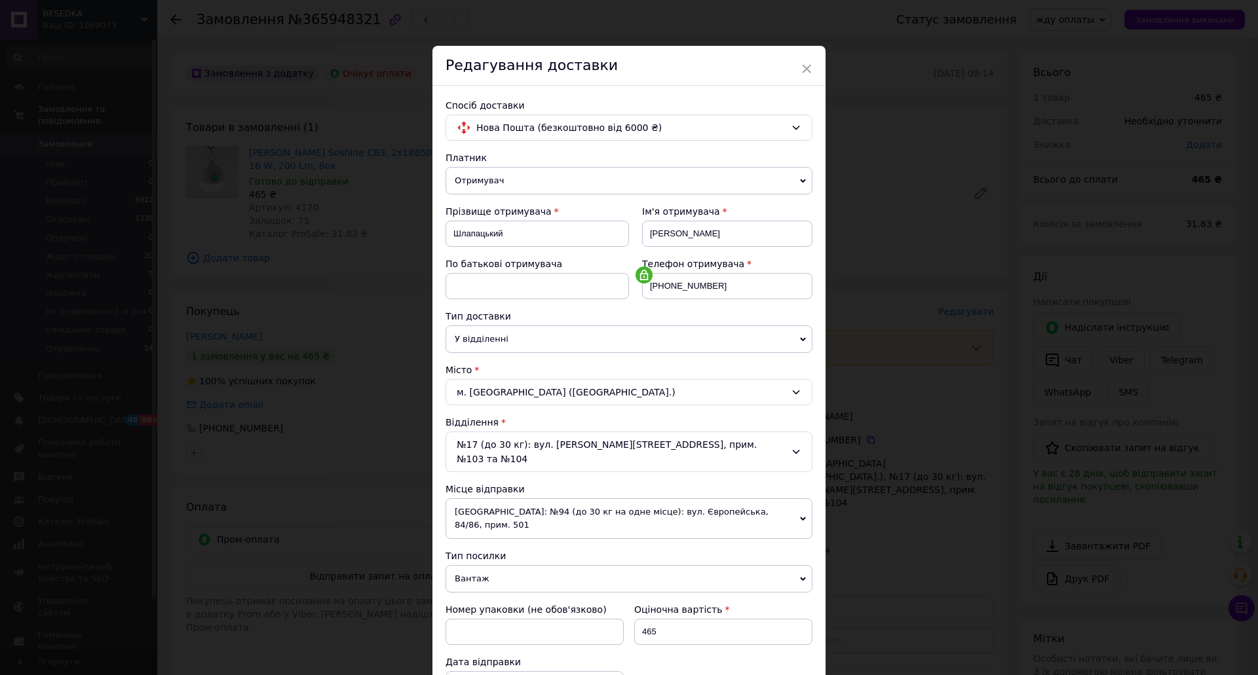
click at [919, 185] on div "× Редагування доставки Спосіб доставки Нова Пошта (безкоштовно від 6000 ₴) Плат…" at bounding box center [629, 337] width 1258 height 675
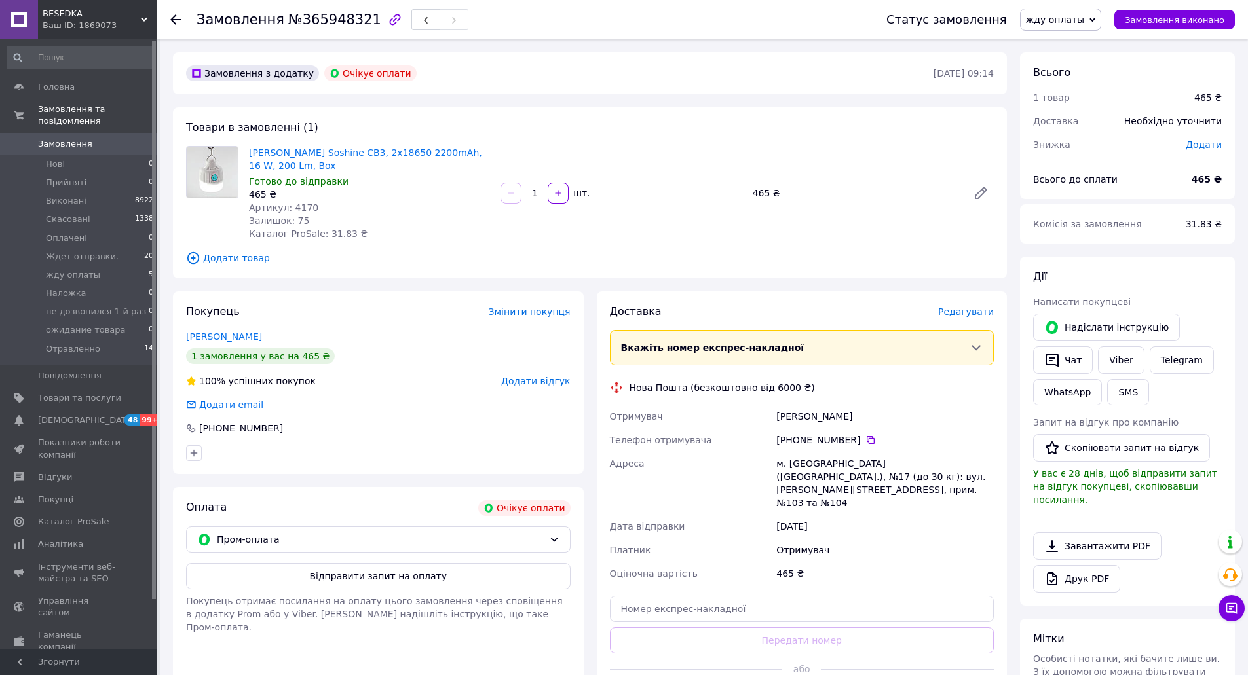
click at [1078, 18] on span "жду оплаты" at bounding box center [1055, 19] width 58 height 10
click at [1081, 84] on li "Скасовано" at bounding box center [1077, 85] width 113 height 20
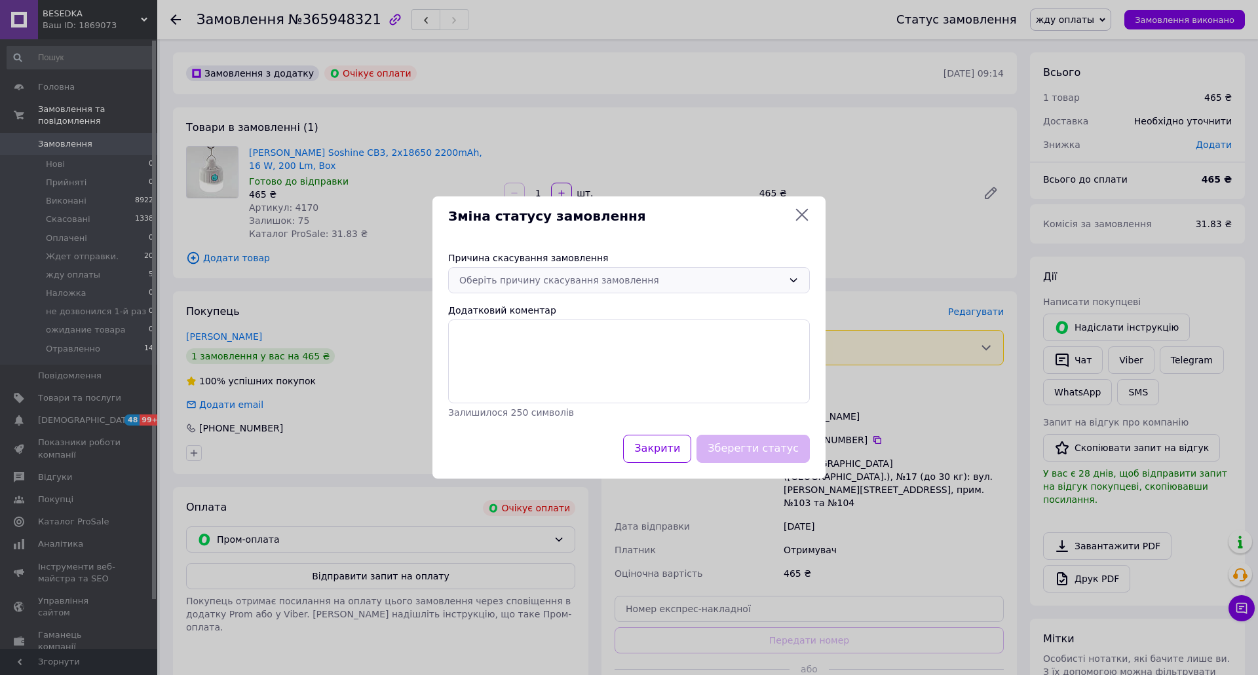
click at [614, 274] on div "Оберіть причину скасування замовлення" at bounding box center [621, 280] width 324 height 14
click at [558, 350] on li "Оплата не надійшла" at bounding box center [629, 356] width 360 height 24
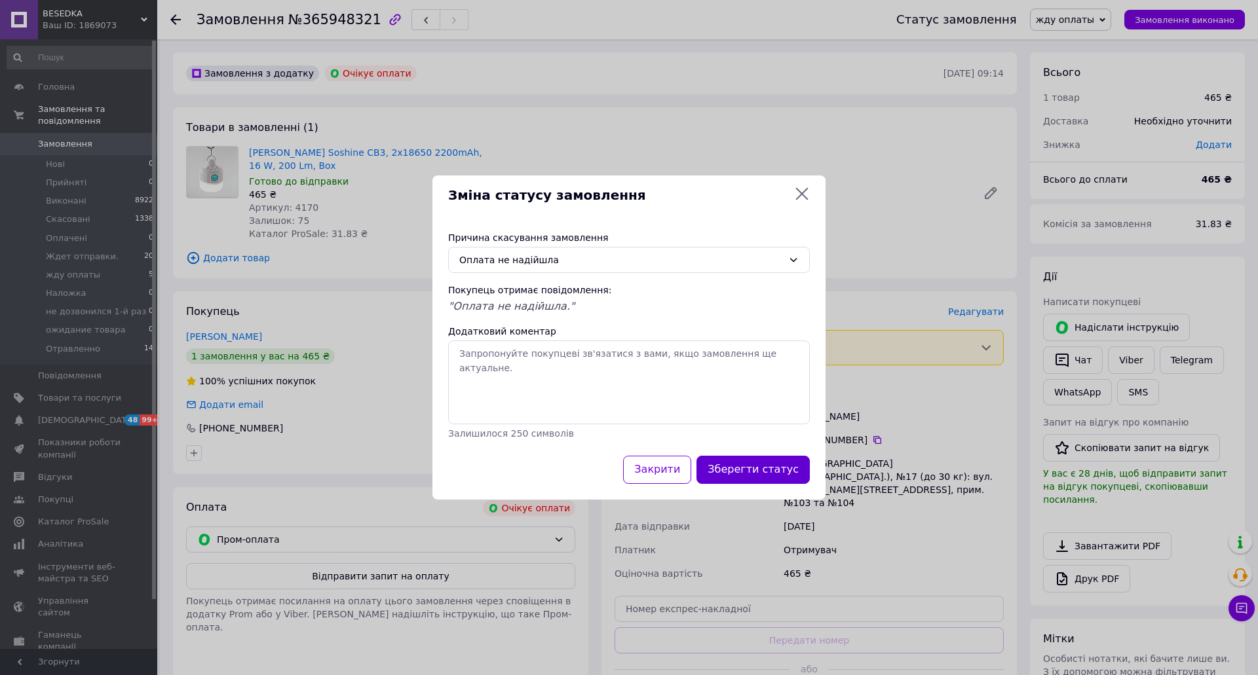
click at [771, 467] on button "Зберегти статус" at bounding box center [752, 470] width 113 height 28
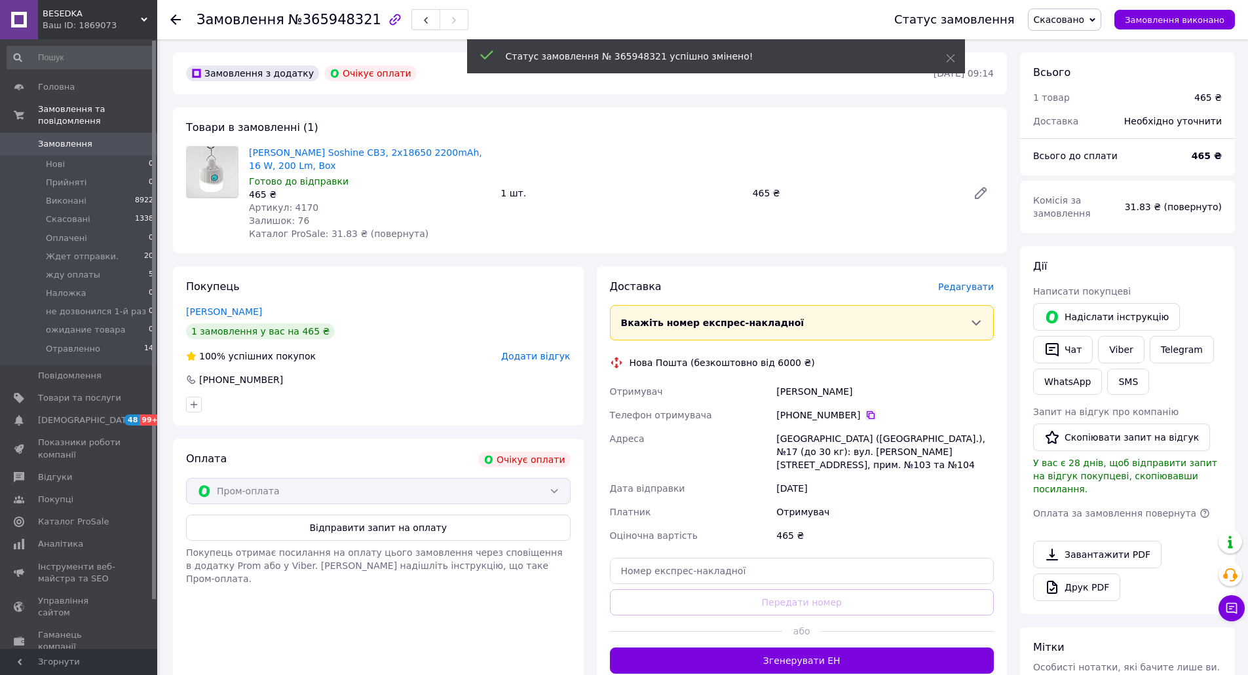
click at [865, 414] on icon at bounding box center [870, 415] width 10 height 10
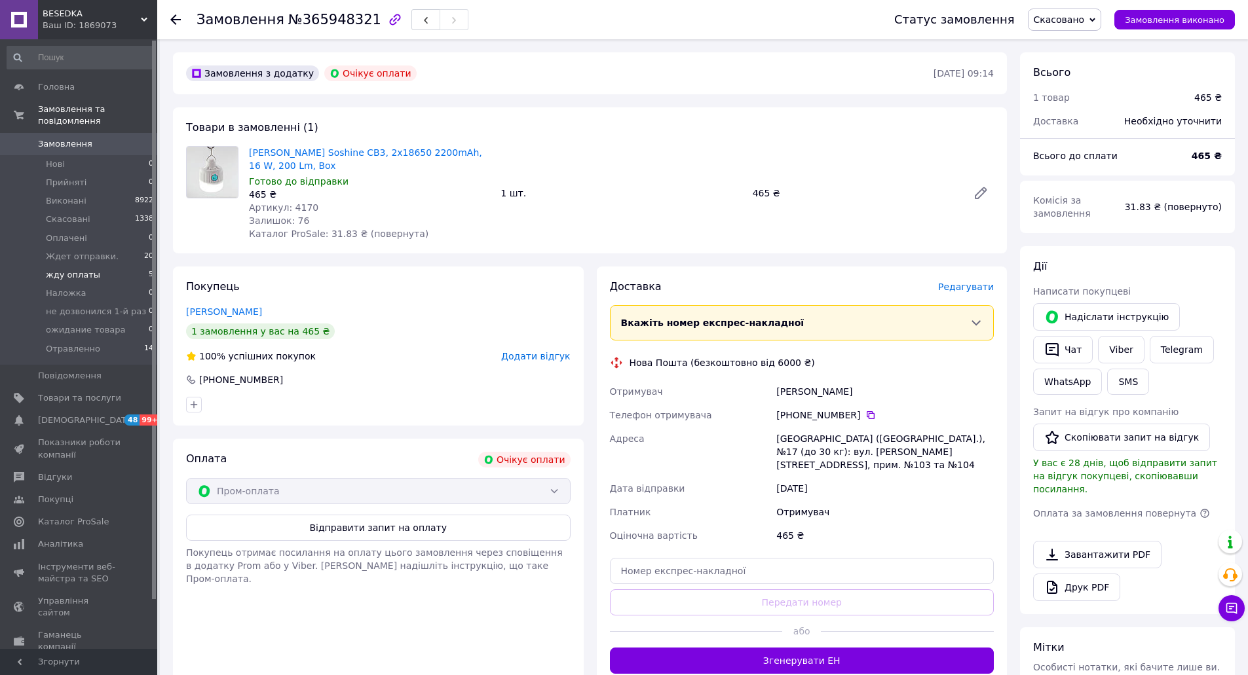
click at [76, 269] on span "жду оплаты" at bounding box center [73, 275] width 54 height 12
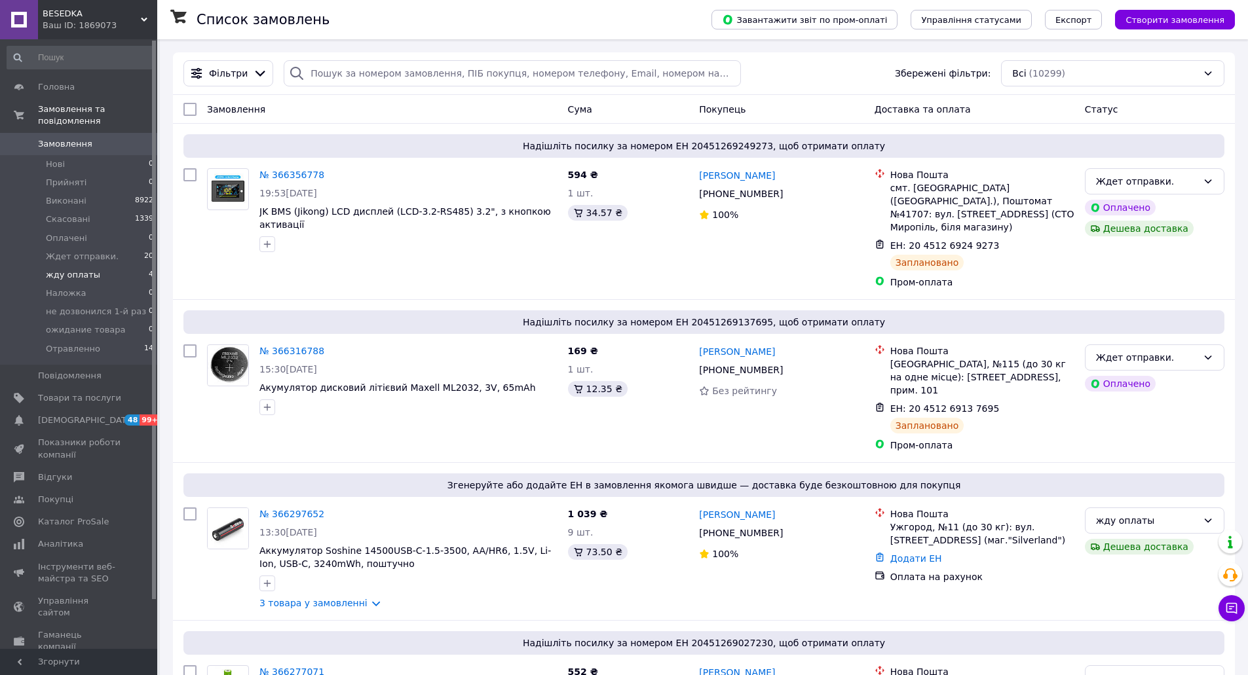
click at [73, 269] on span "жду оплаты" at bounding box center [73, 275] width 54 height 12
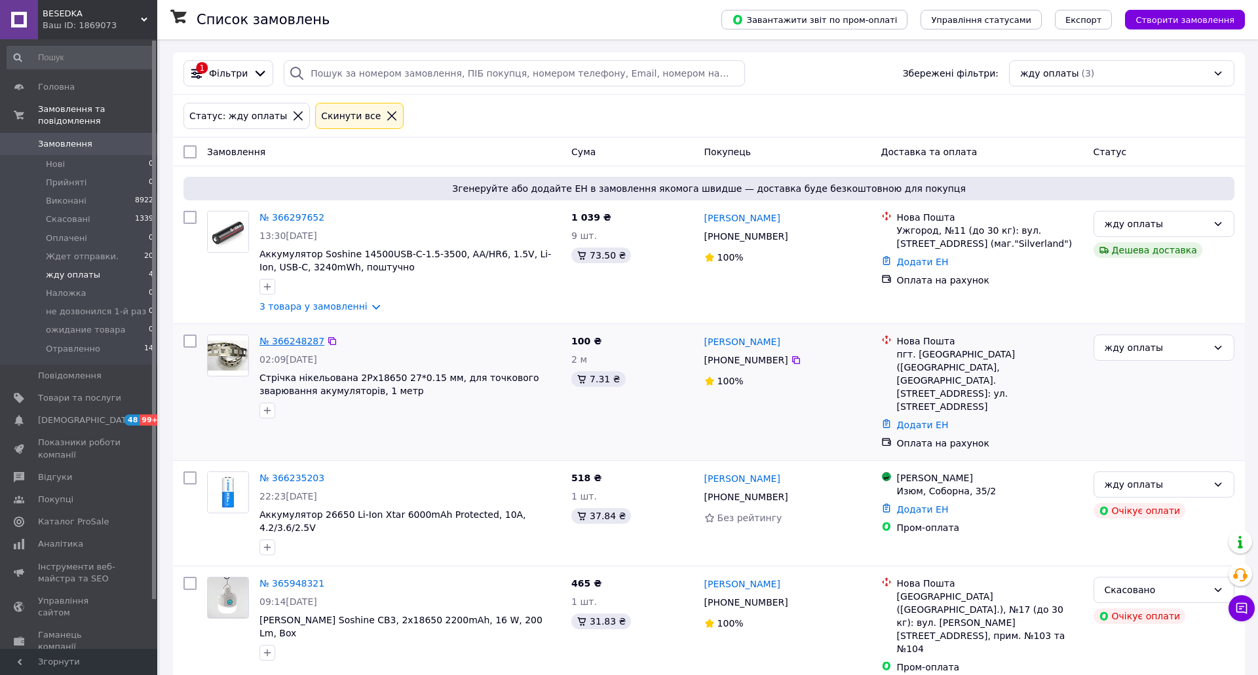
click at [293, 339] on link "№ 366248287" at bounding box center [291, 341] width 65 height 10
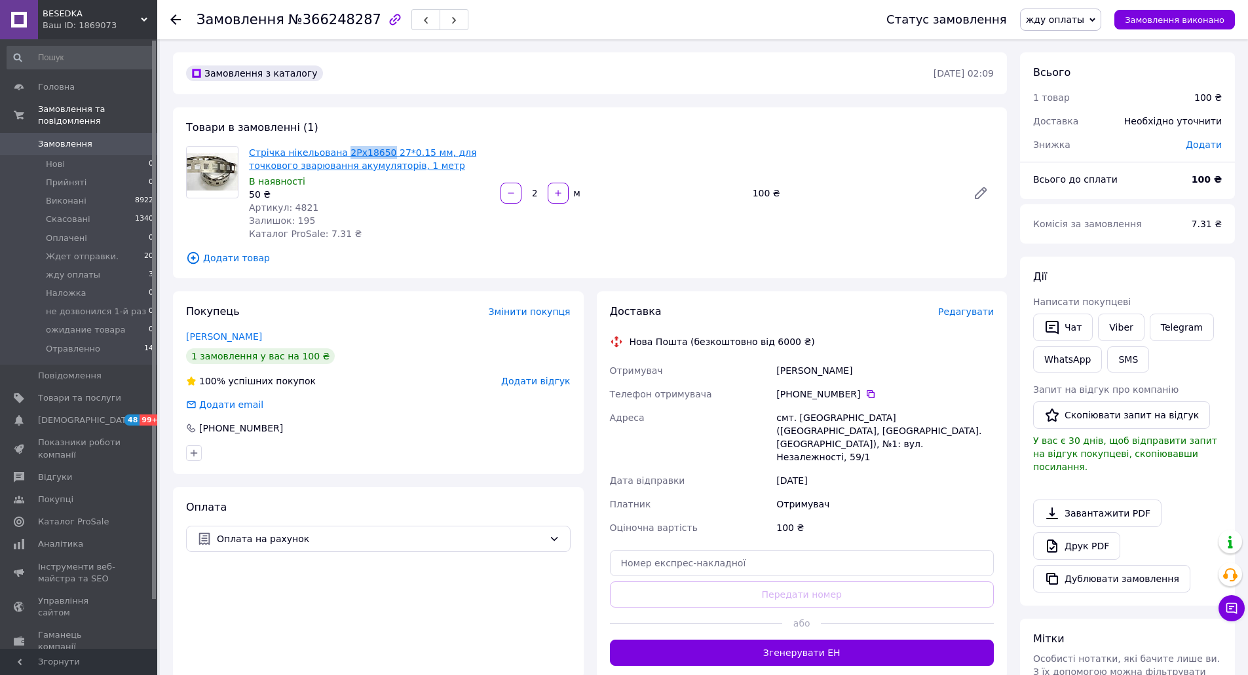
drag, startPoint x: 338, startPoint y: 138, endPoint x: 376, endPoint y: 157, distance: 42.5
click at [376, 157] on div "Товари в замовленні (1) Стрічка нікельована 2Px18650 27*0.15 мм, для точкового …" at bounding box center [590, 192] width 834 height 171
click at [78, 343] on span "Отравленно" at bounding box center [73, 349] width 54 height 12
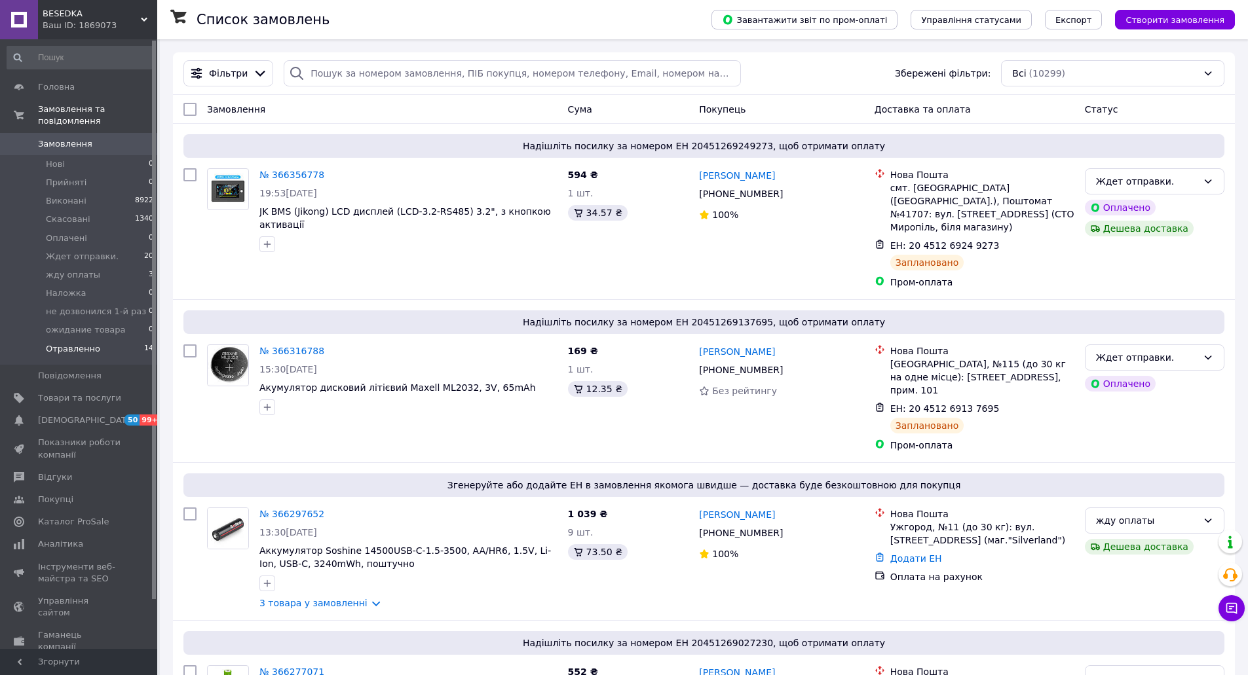
click at [64, 343] on span "Отравленно" at bounding box center [73, 349] width 54 height 12
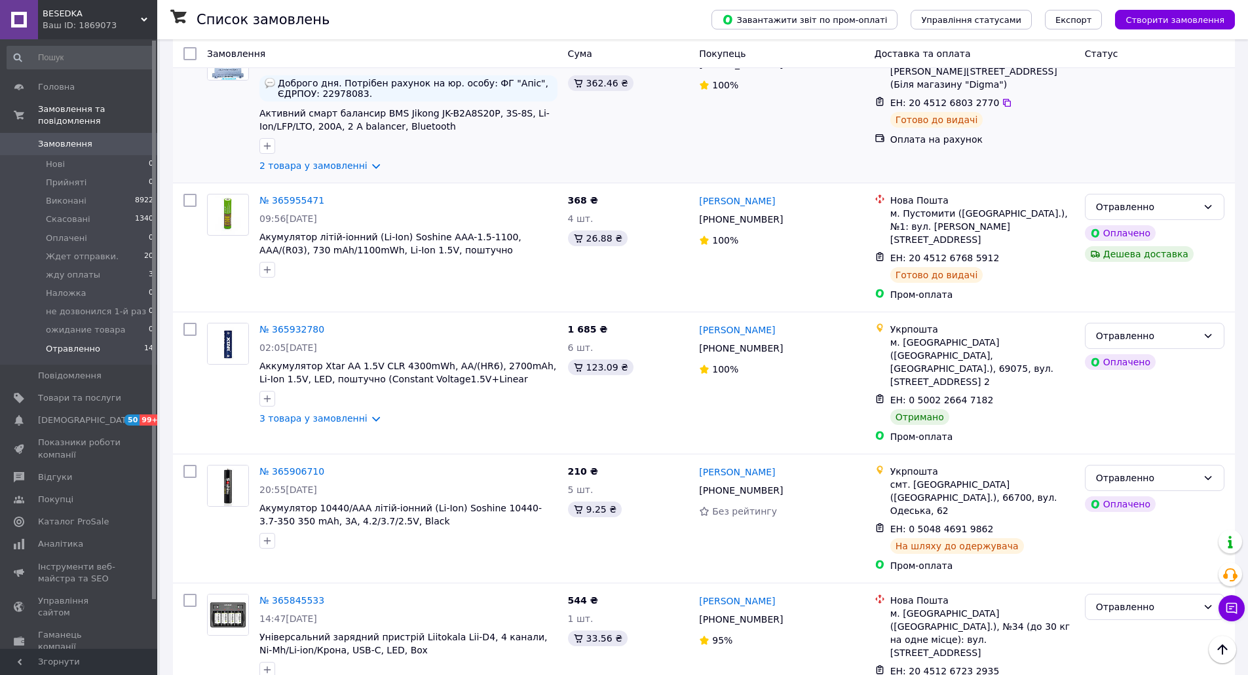
scroll to position [393, 0]
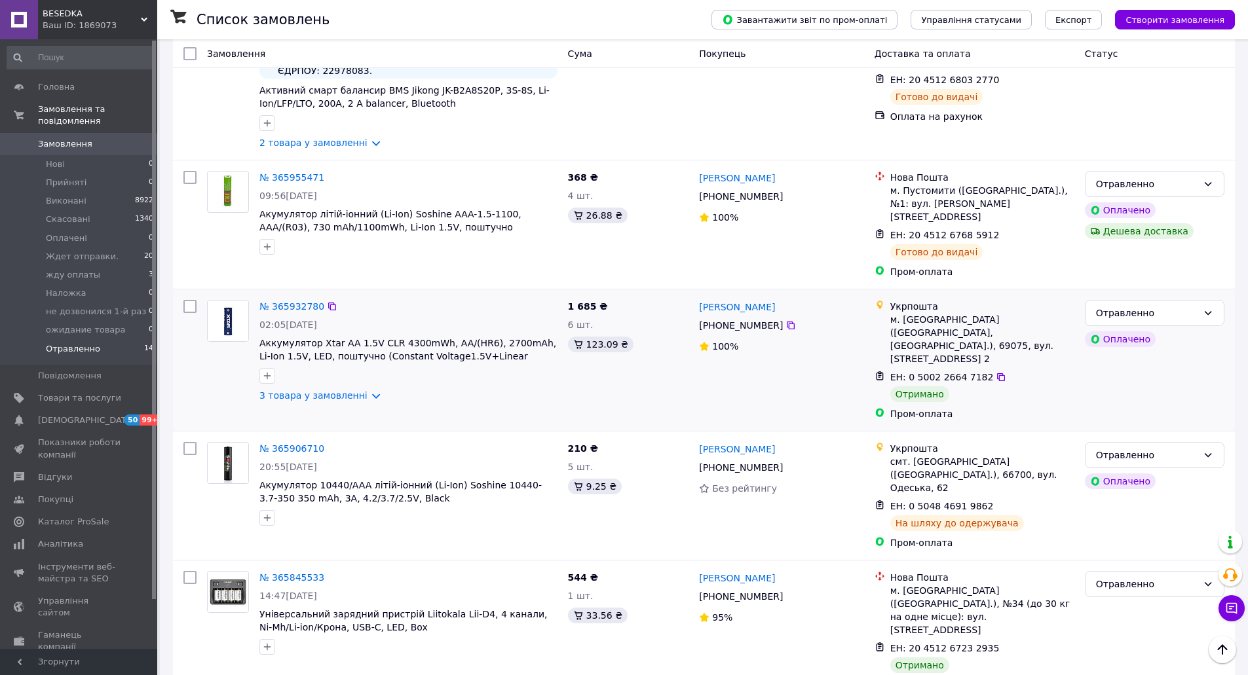
click at [187, 300] on input "checkbox" at bounding box center [189, 306] width 13 height 13
checkbox input "true"
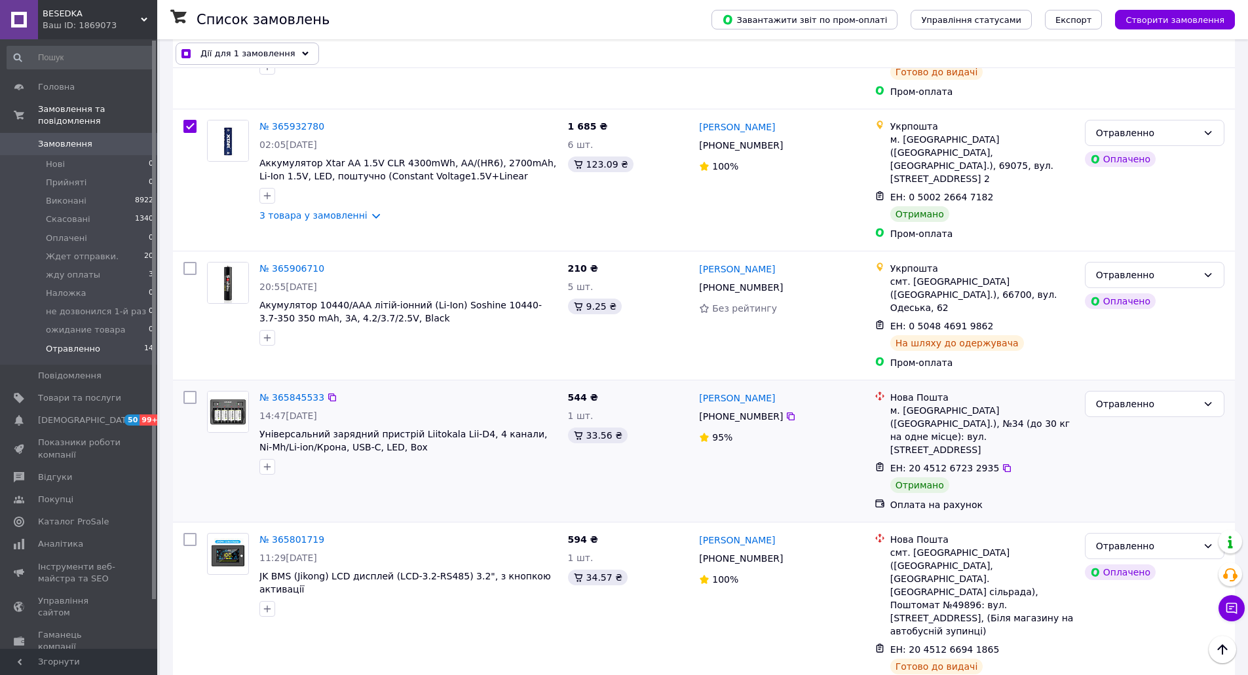
scroll to position [655, 0]
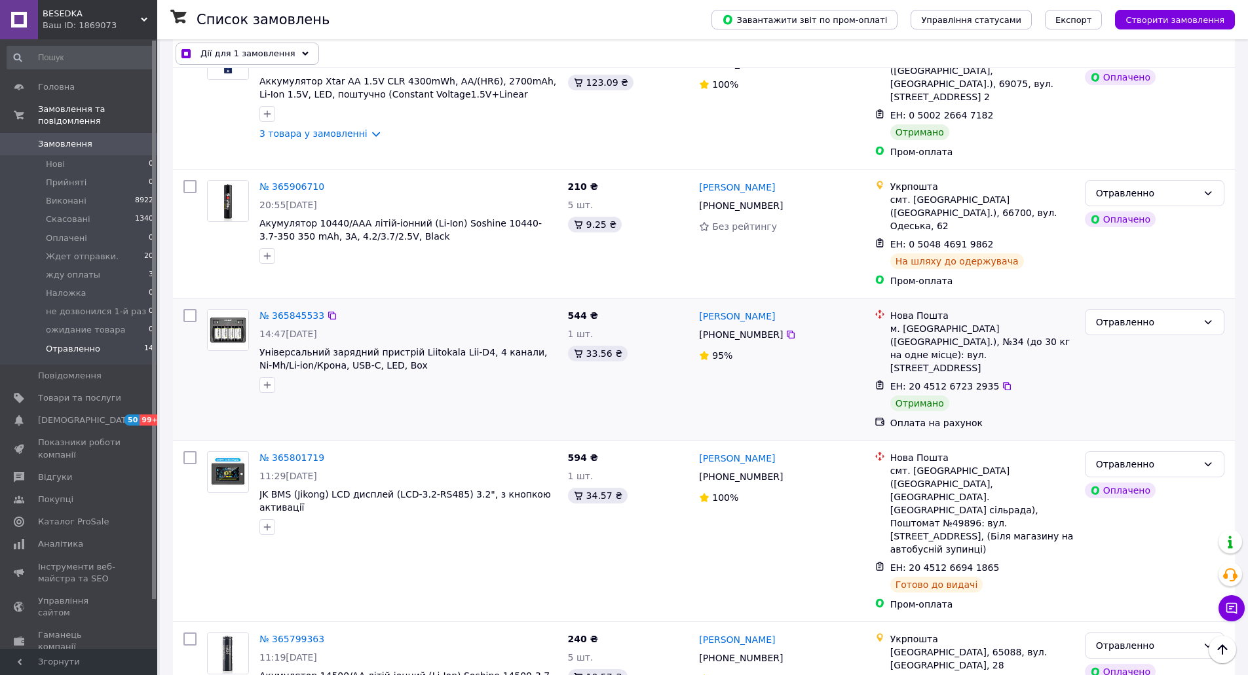
click at [189, 309] on input "checkbox" at bounding box center [189, 315] width 13 height 13
checkbox input "true"
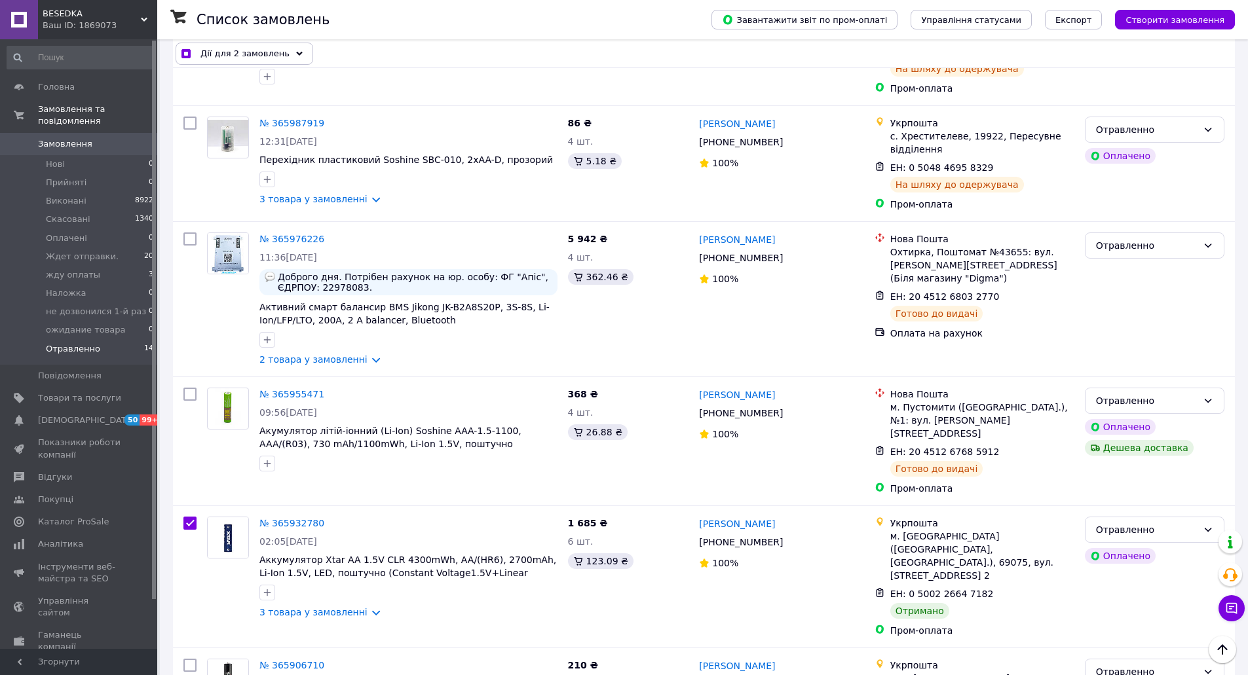
scroll to position [0, 0]
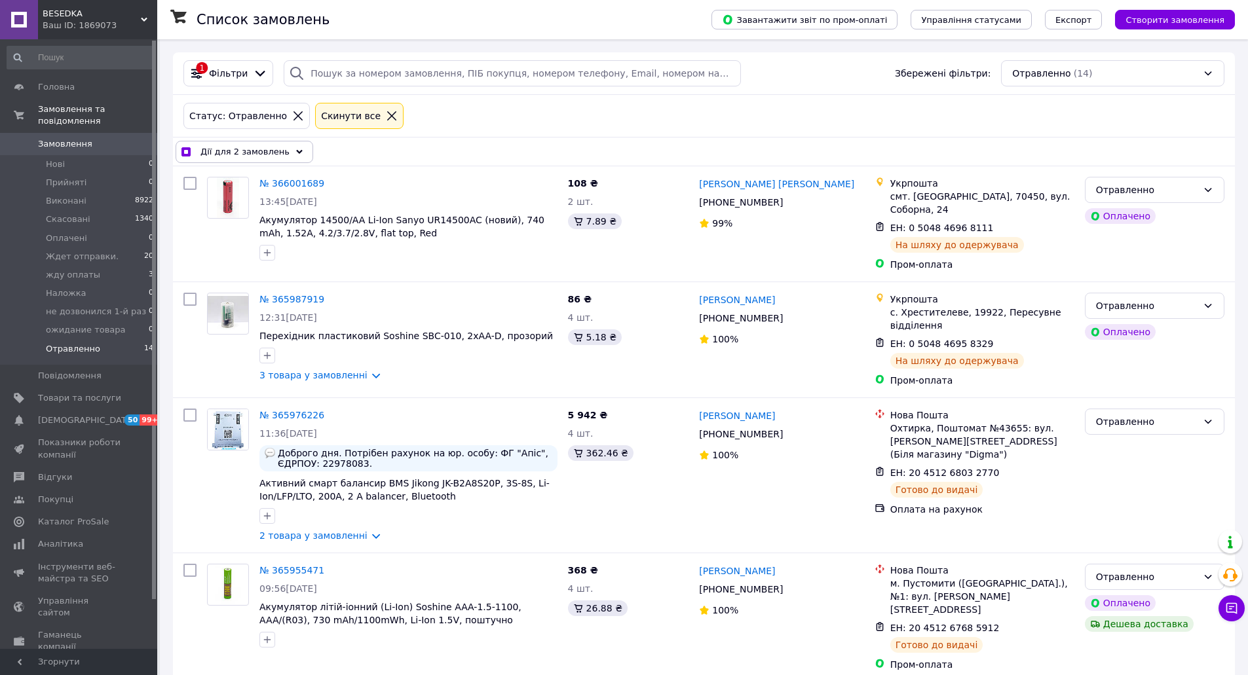
click at [296, 149] on icon at bounding box center [299, 152] width 7 height 7
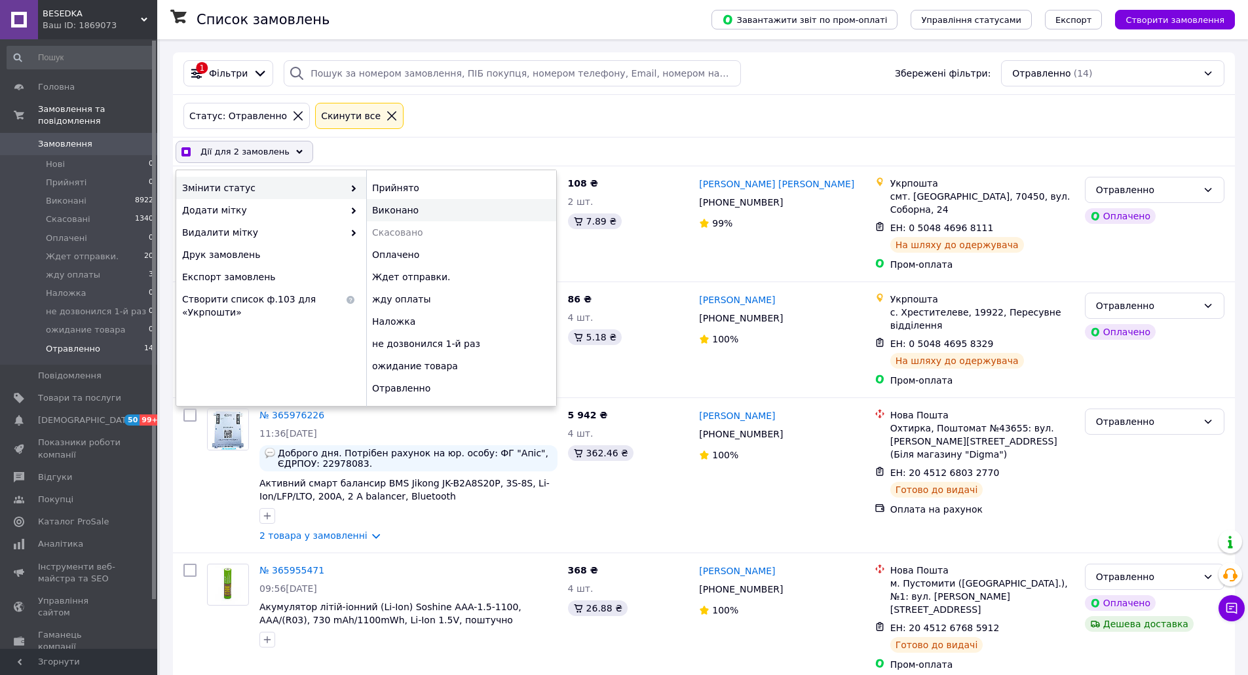
checkbox input "true"
click at [421, 212] on div "Виконано" at bounding box center [461, 210] width 190 height 22
checkbox input "false"
